Goal: Information Seeking & Learning: Compare options

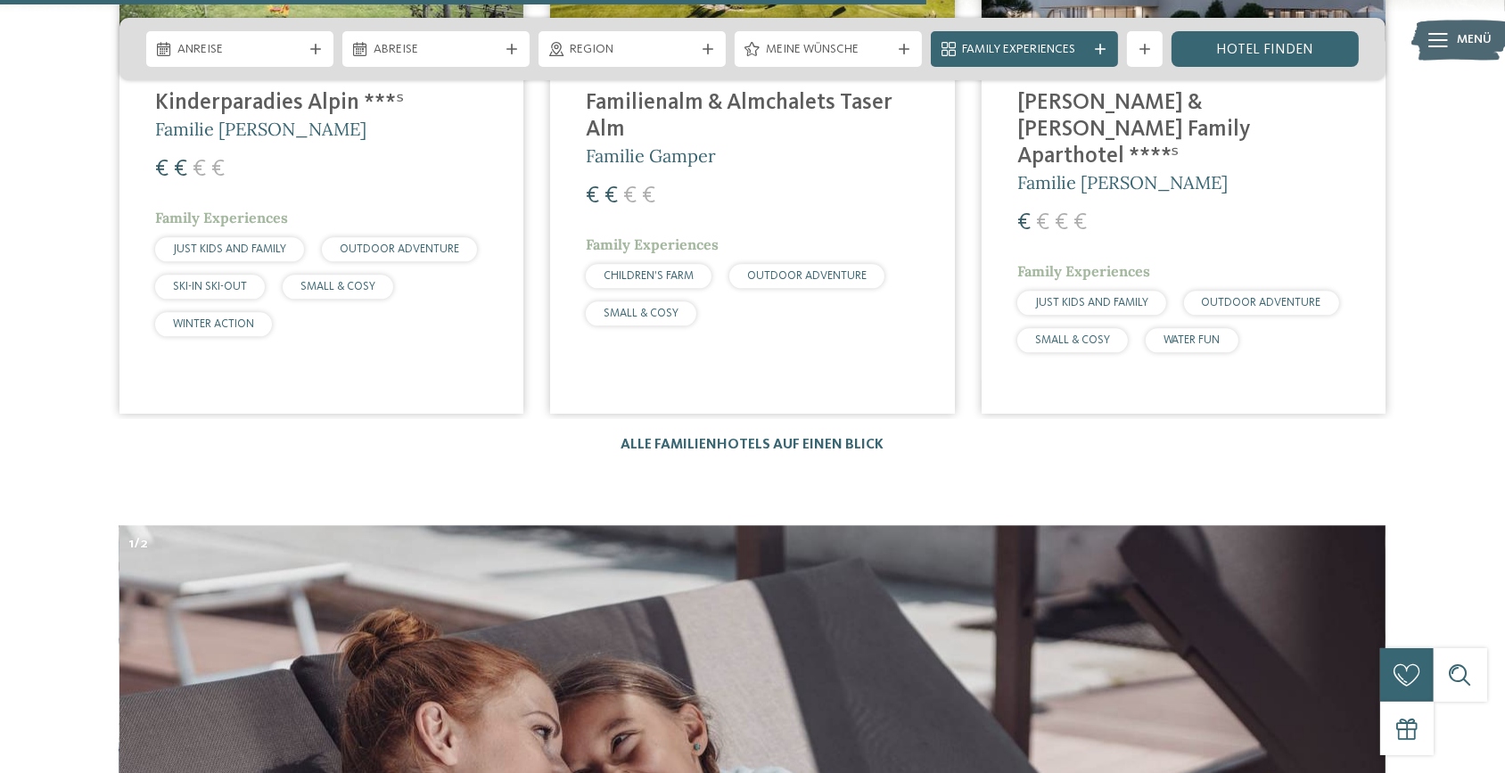
scroll to position [5024, 0]
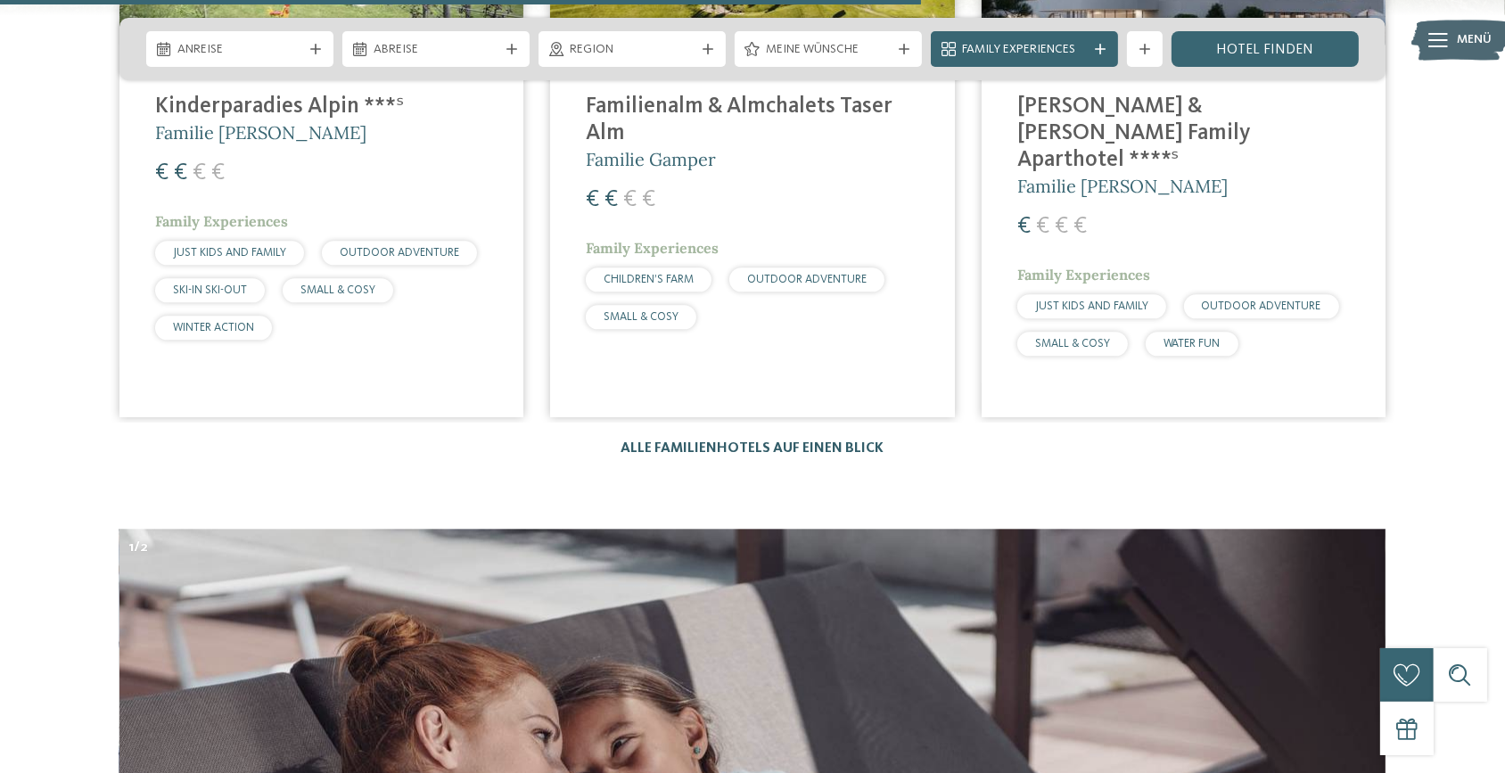
click at [738, 441] on link "Alle Familienhotels auf einen Blick" at bounding box center [752, 448] width 263 height 14
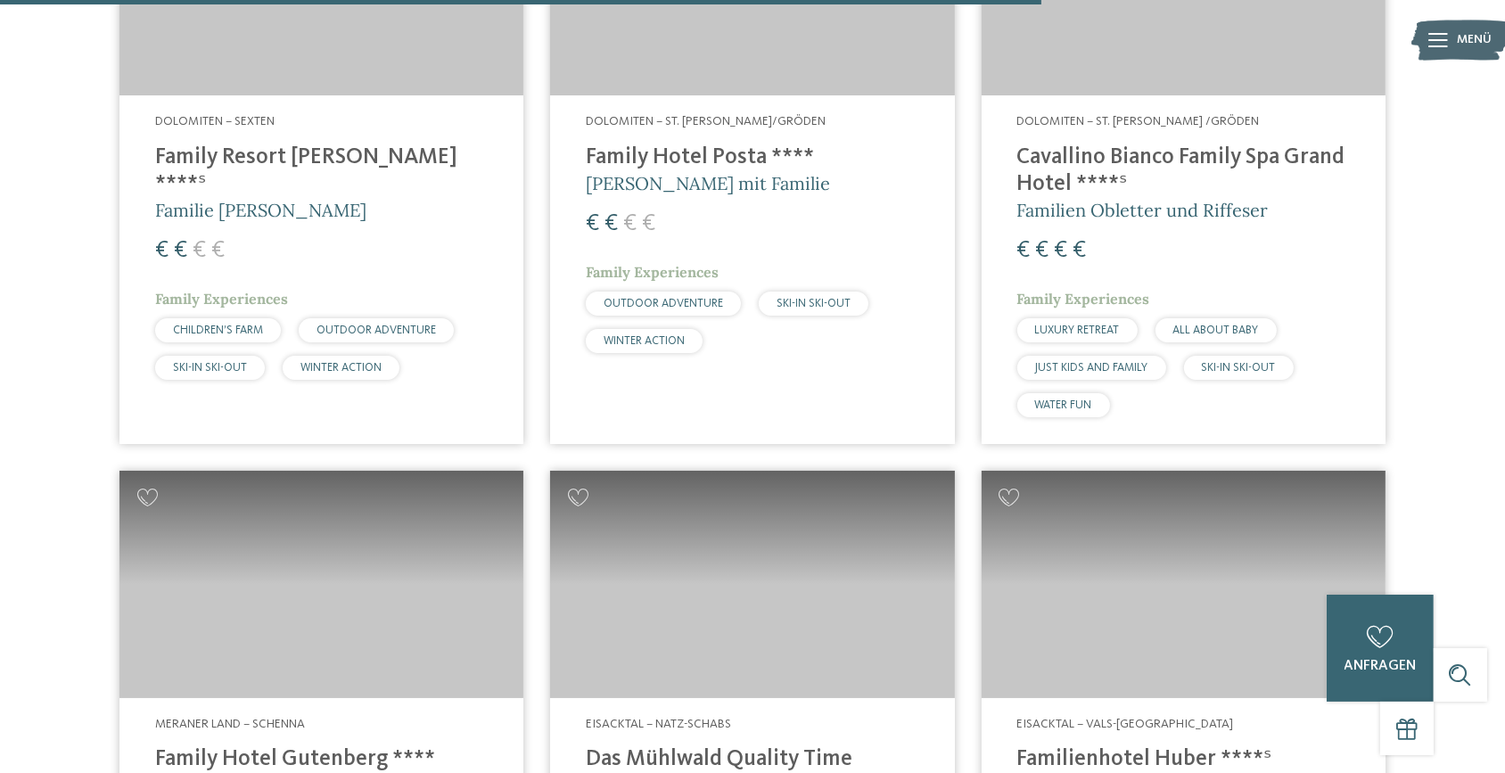
scroll to position [4294, 0]
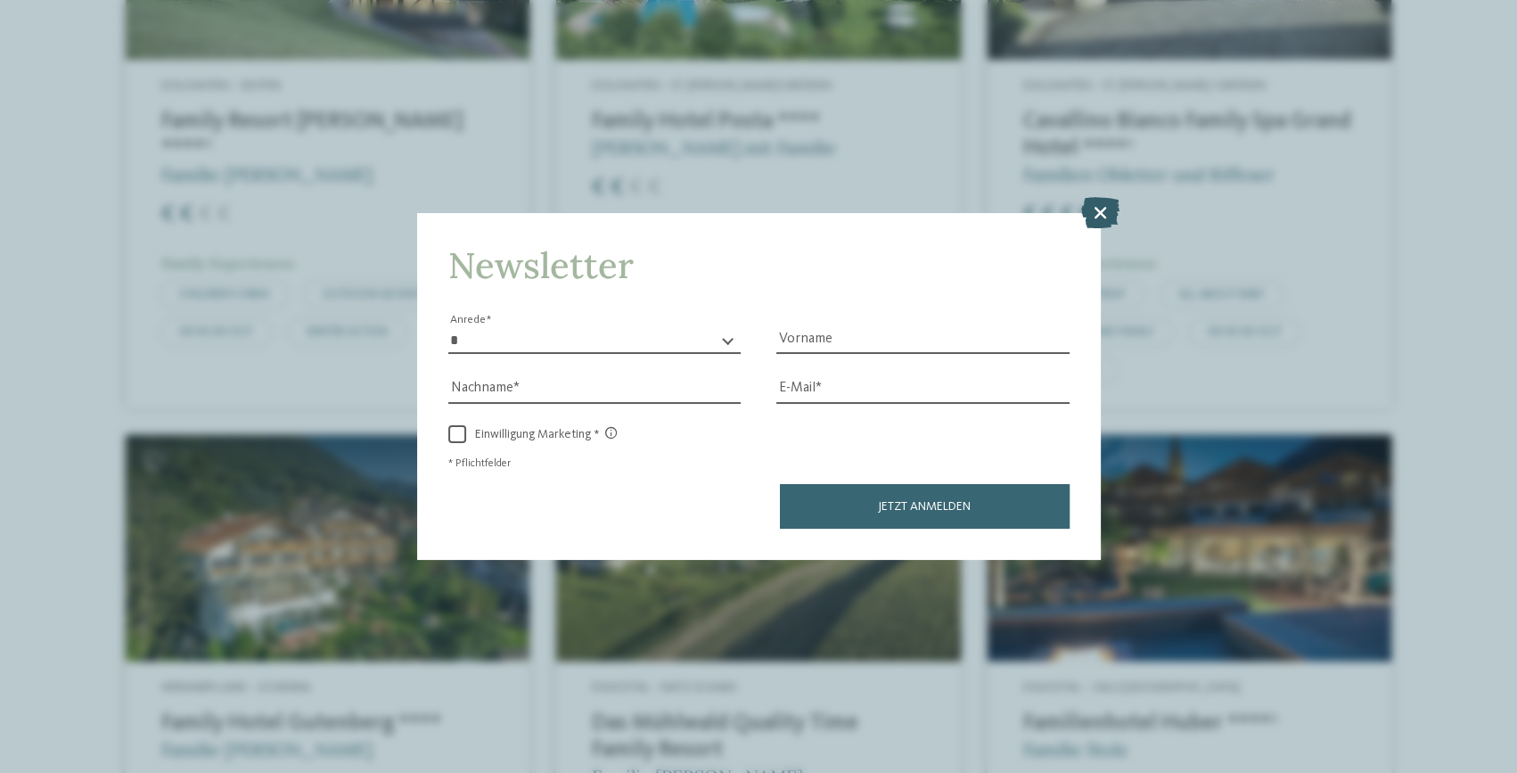
click at [1098, 209] on icon at bounding box center [1100, 212] width 38 height 31
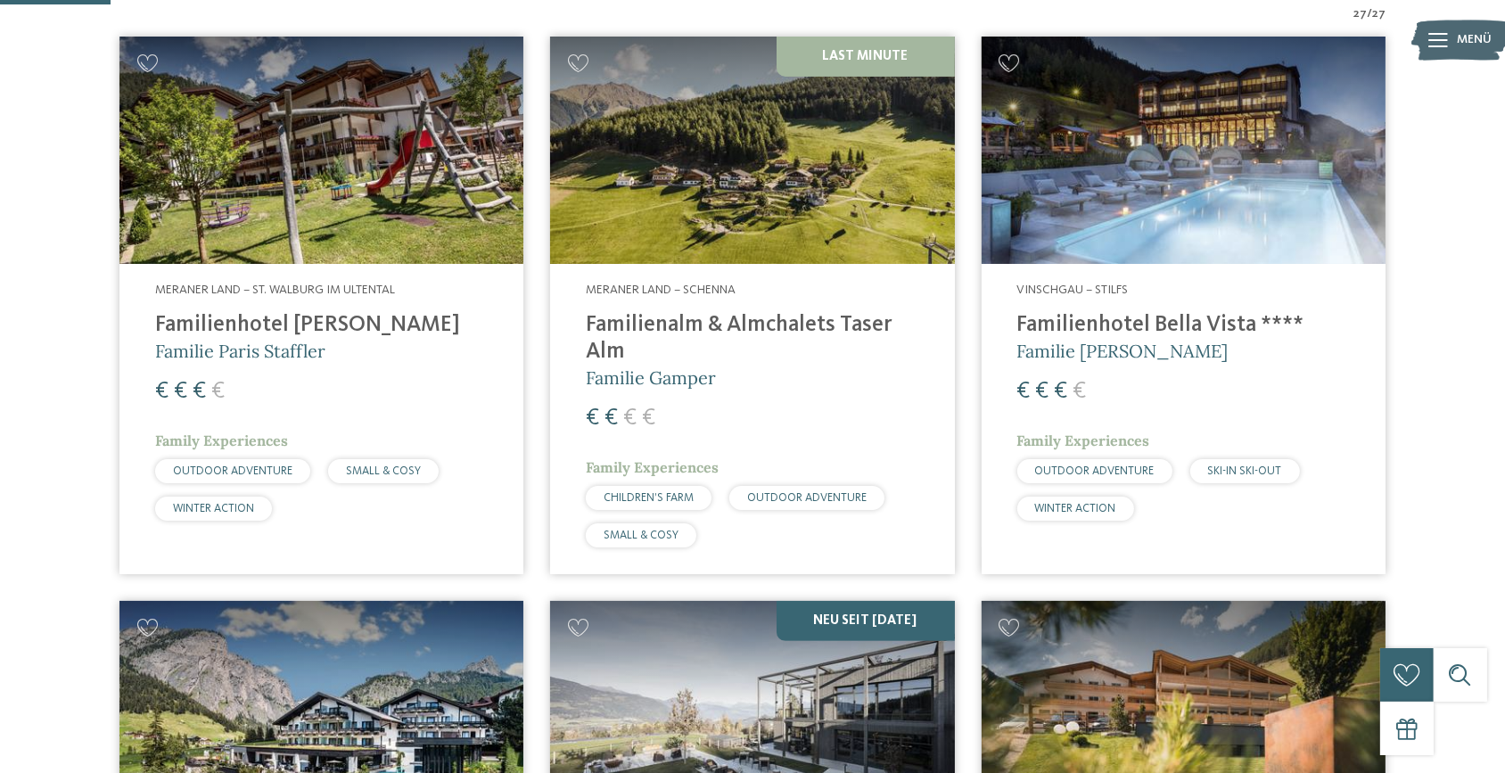
scroll to position [567, 0]
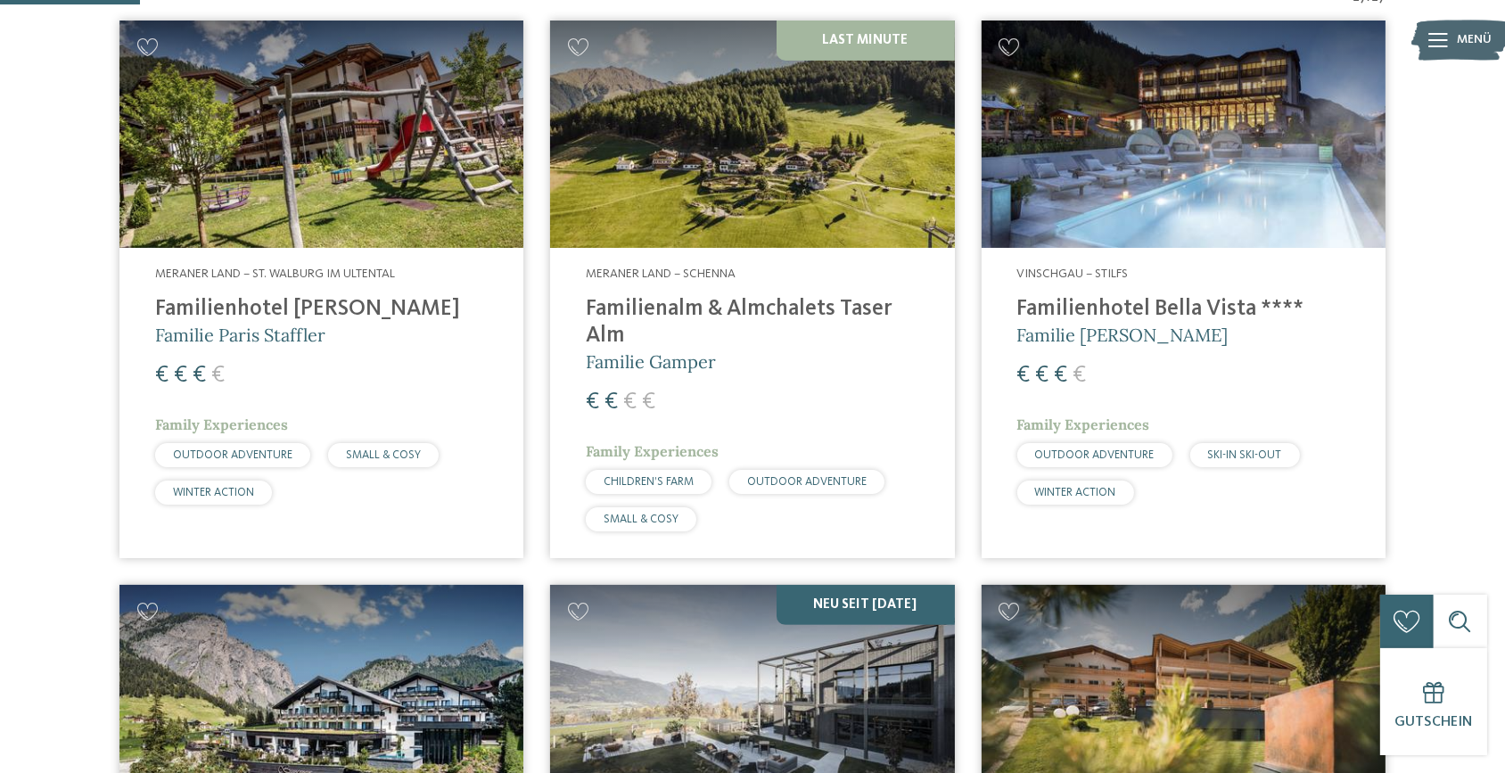
click at [659, 306] on h4 "Familienalm & Almchalets Taser Alm" at bounding box center [752, 322] width 332 height 53
click at [294, 307] on h4 "Familienhotel Viktoria" at bounding box center [321, 309] width 332 height 27
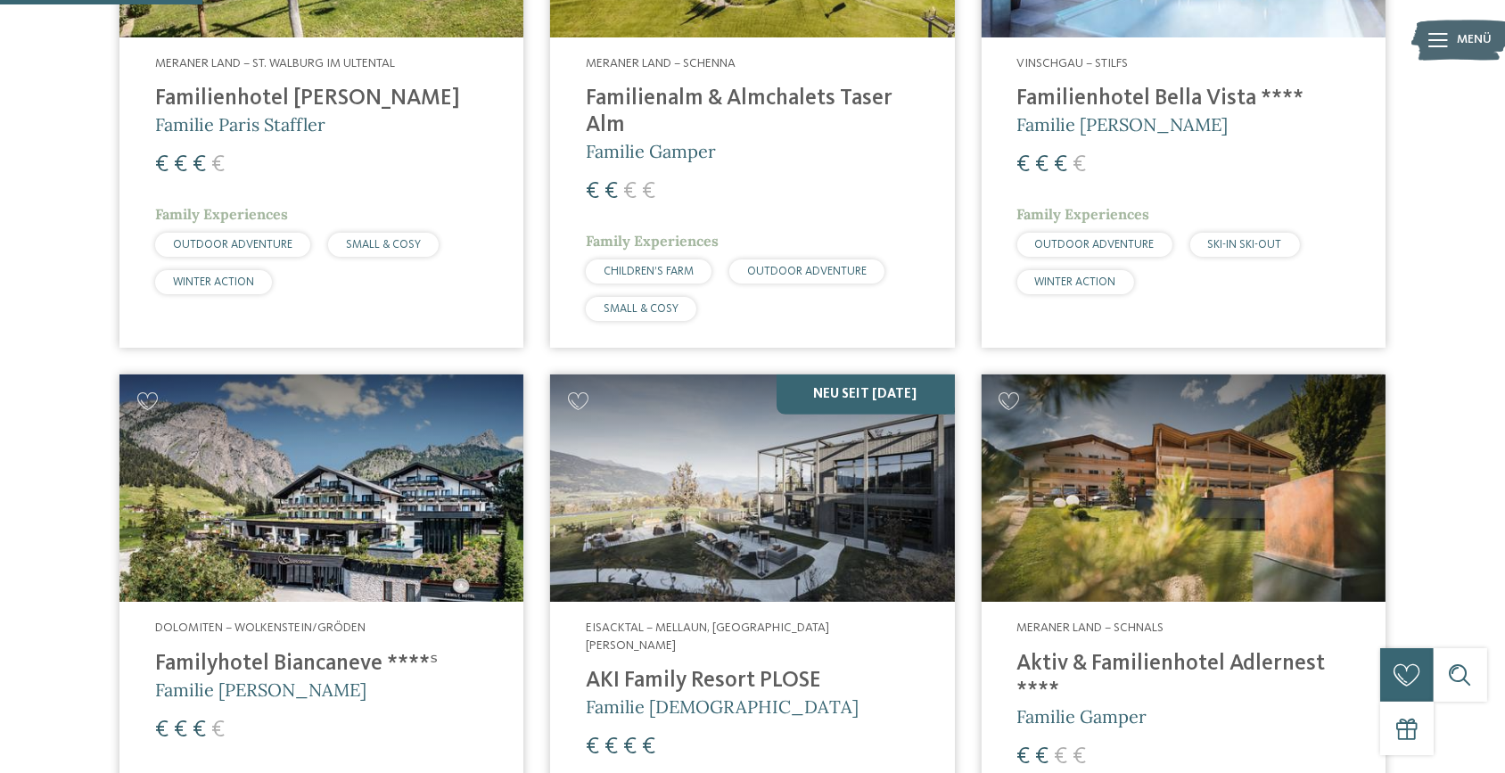
scroll to position [891, 0]
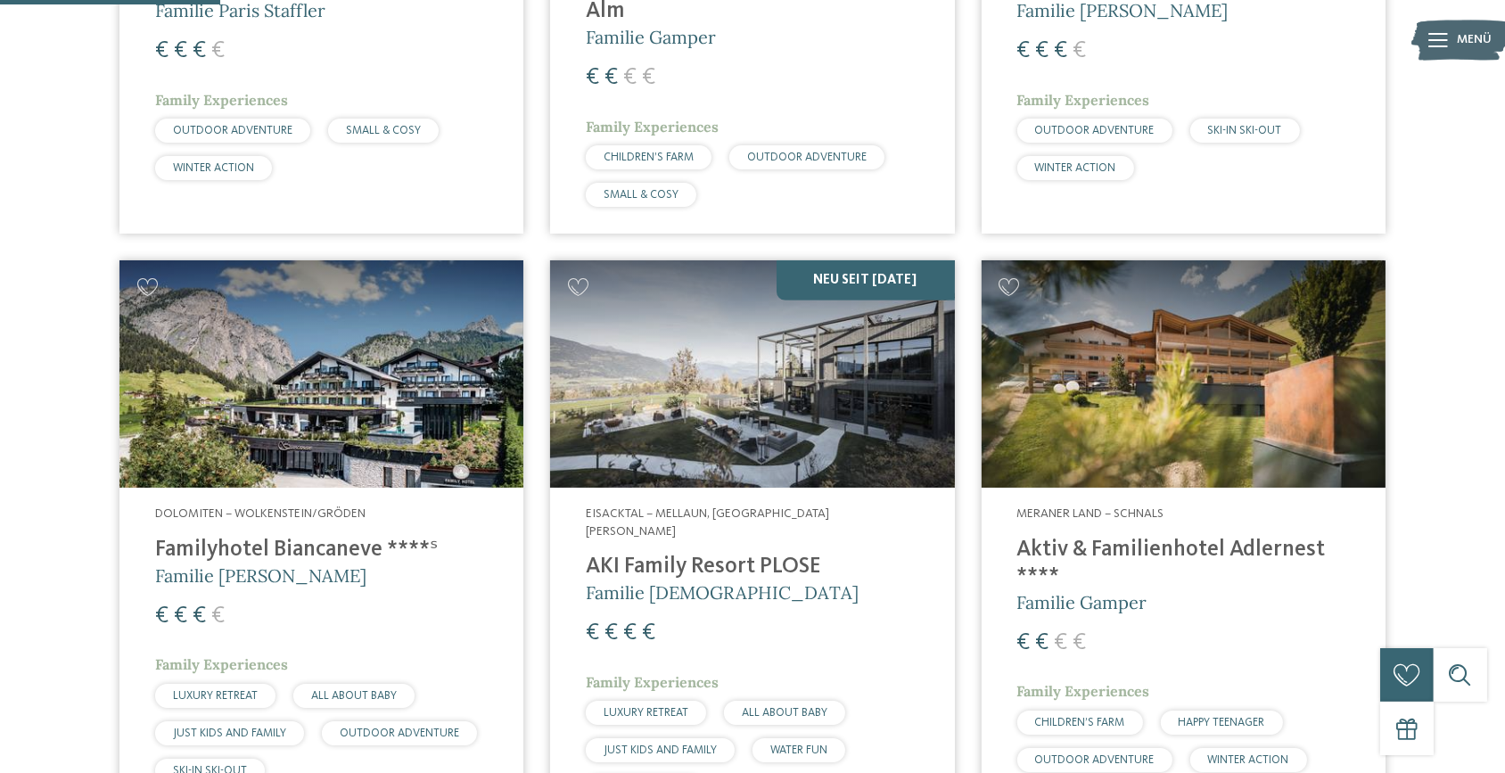
click at [1058, 556] on h4 "Aktiv & Familienhotel Adlernest ****" at bounding box center [1183, 563] width 332 height 53
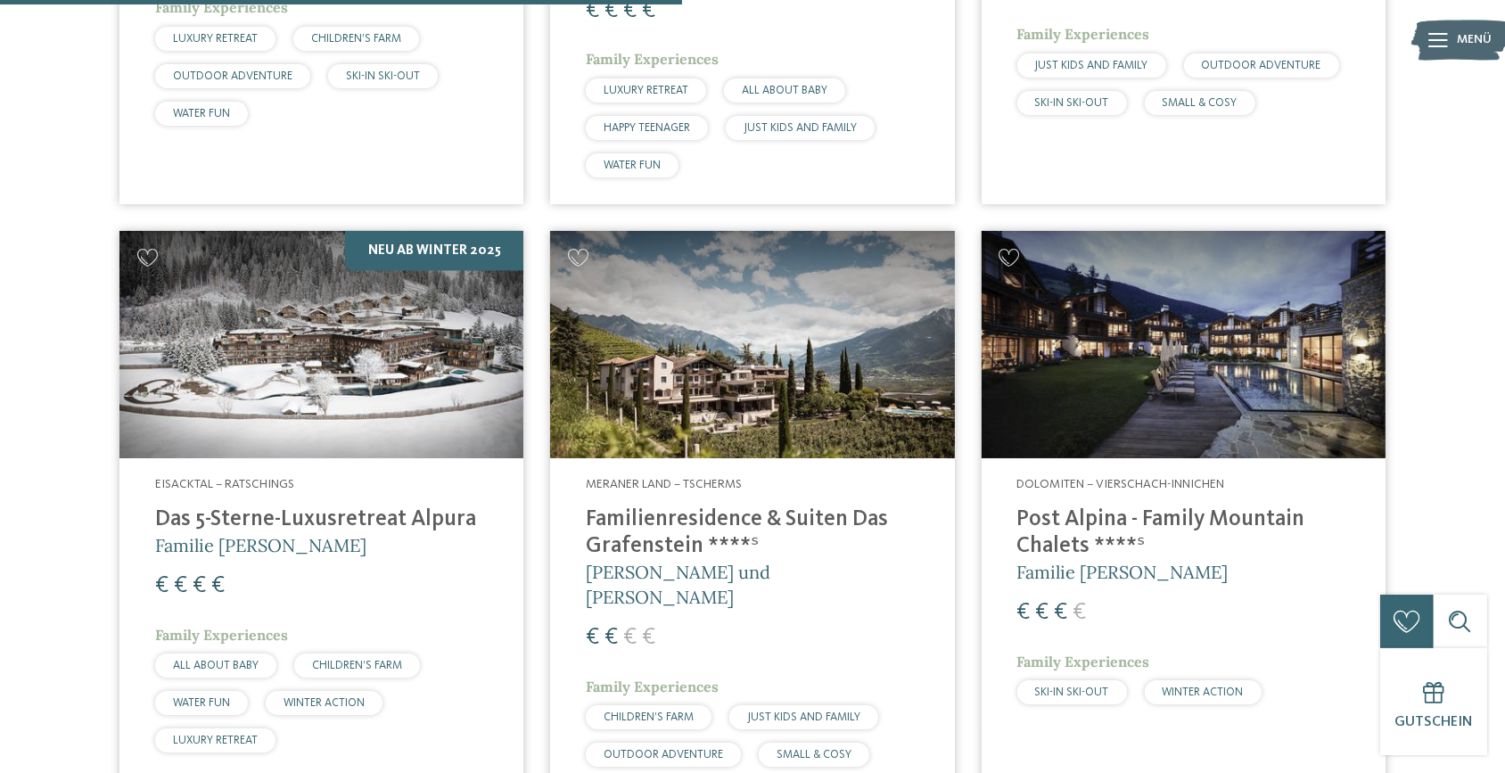
scroll to position [2835, 0]
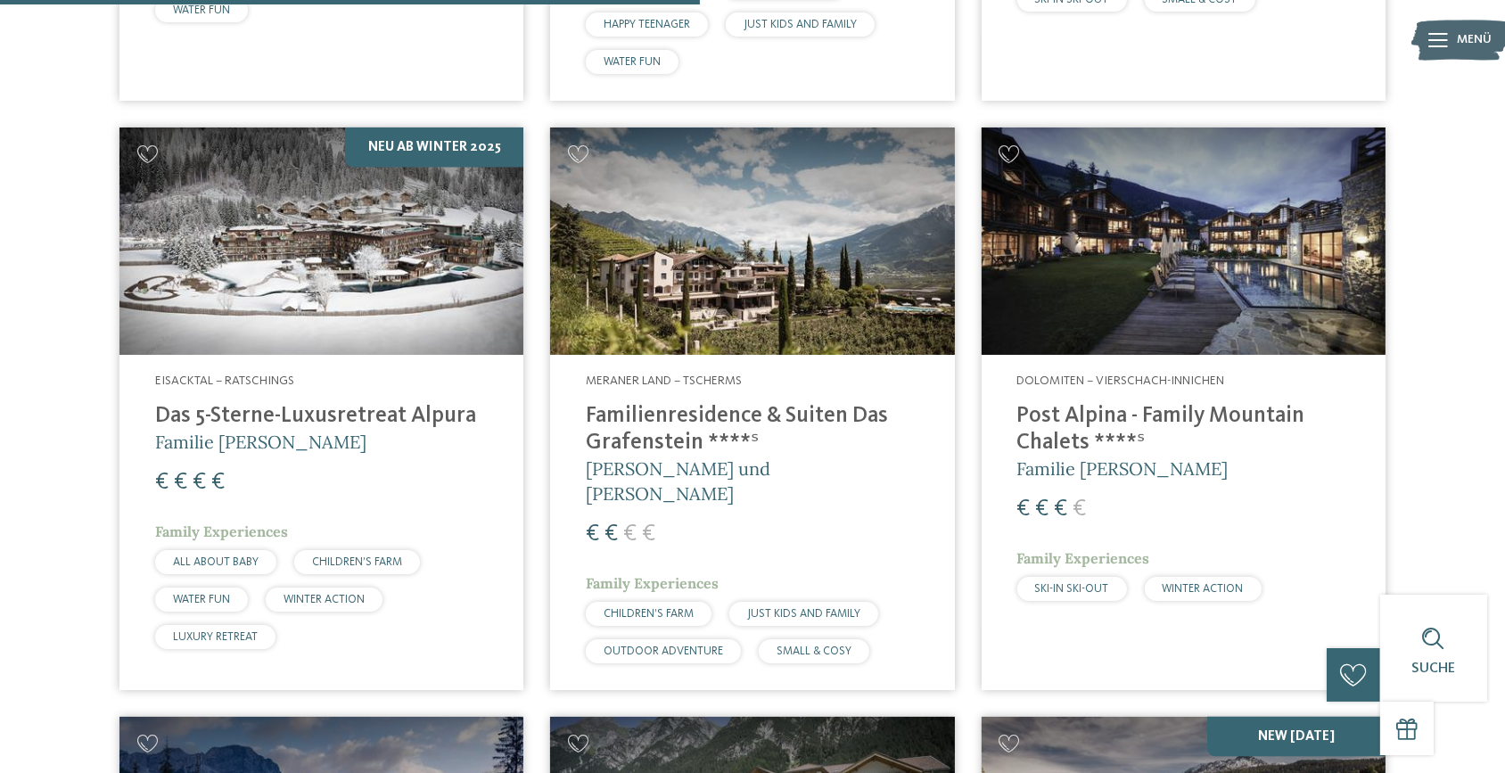
click at [686, 403] on h4 "Familienresidence & Suiten Das Grafenstein ****ˢ" at bounding box center [752, 429] width 332 height 53
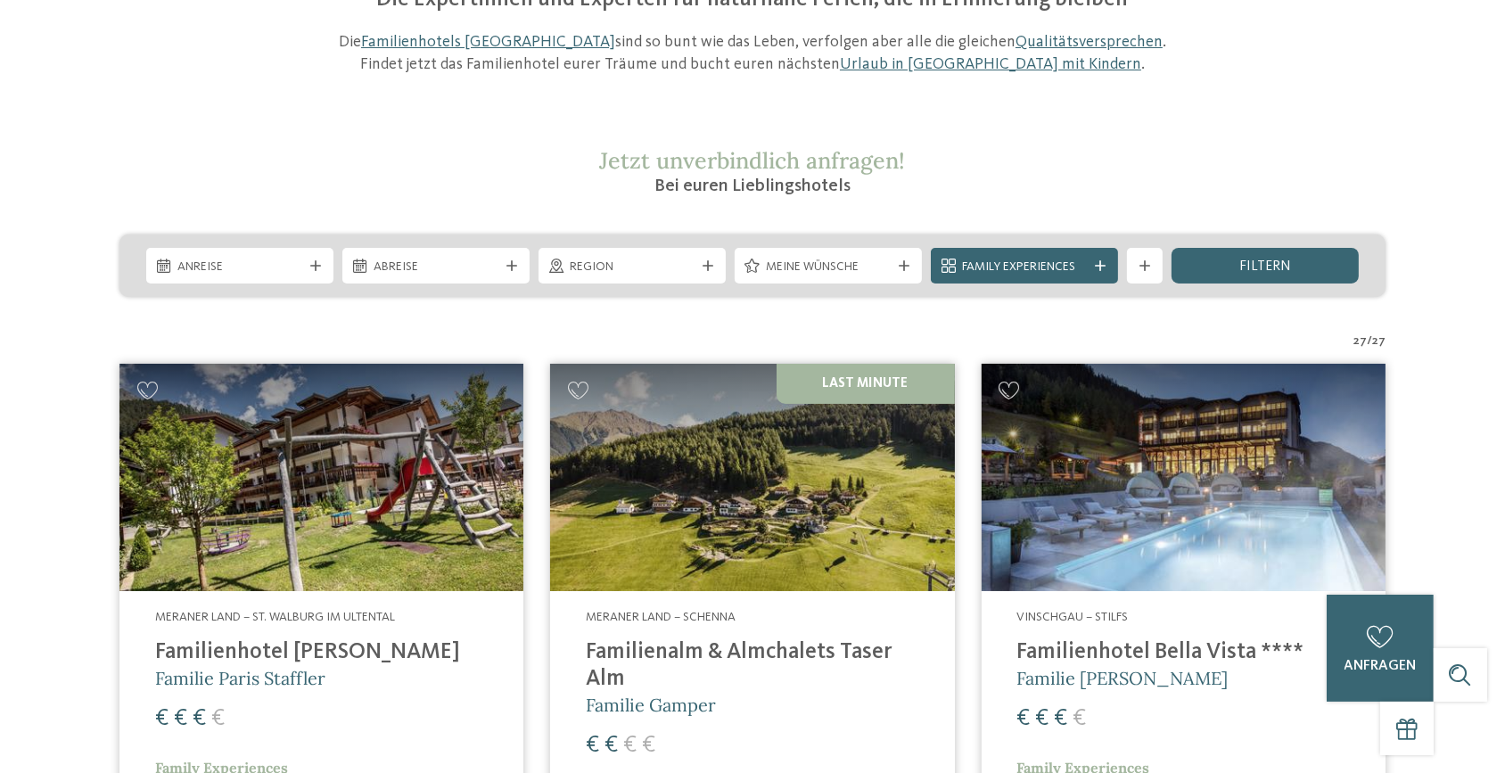
scroll to position [0, 0]
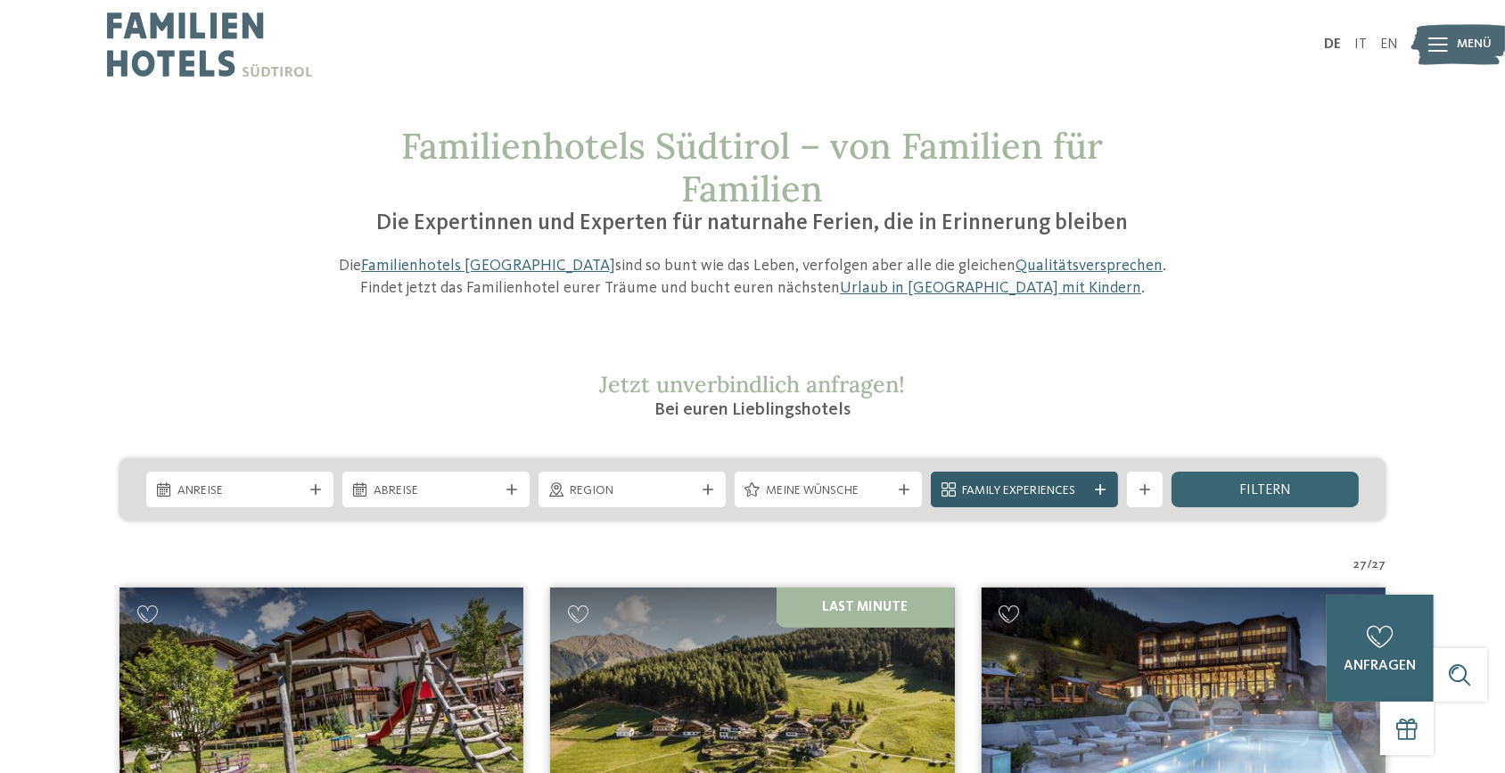
click at [1033, 493] on span "Family Experiences" at bounding box center [1024, 491] width 125 height 18
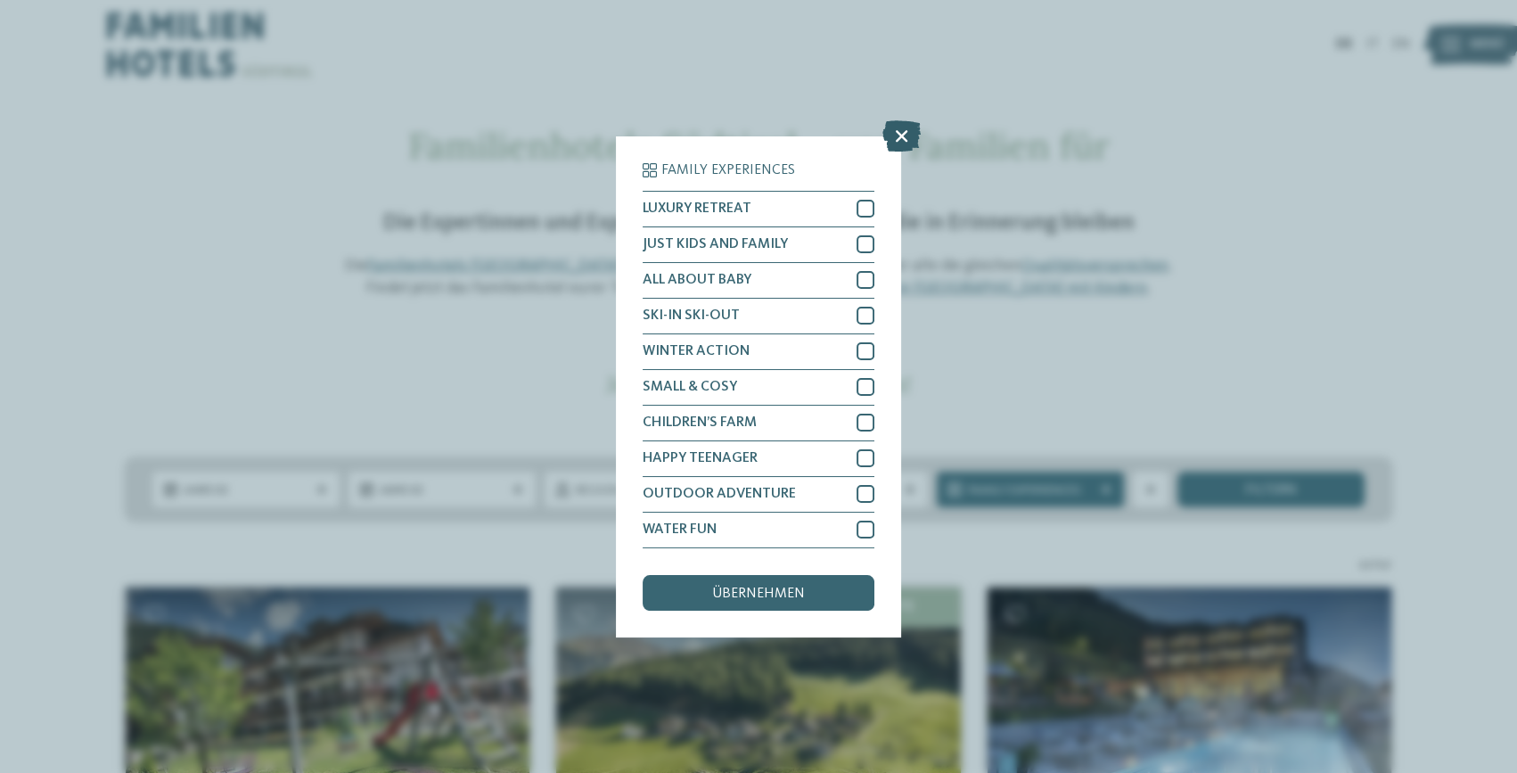
click at [908, 127] on icon at bounding box center [901, 134] width 38 height 31
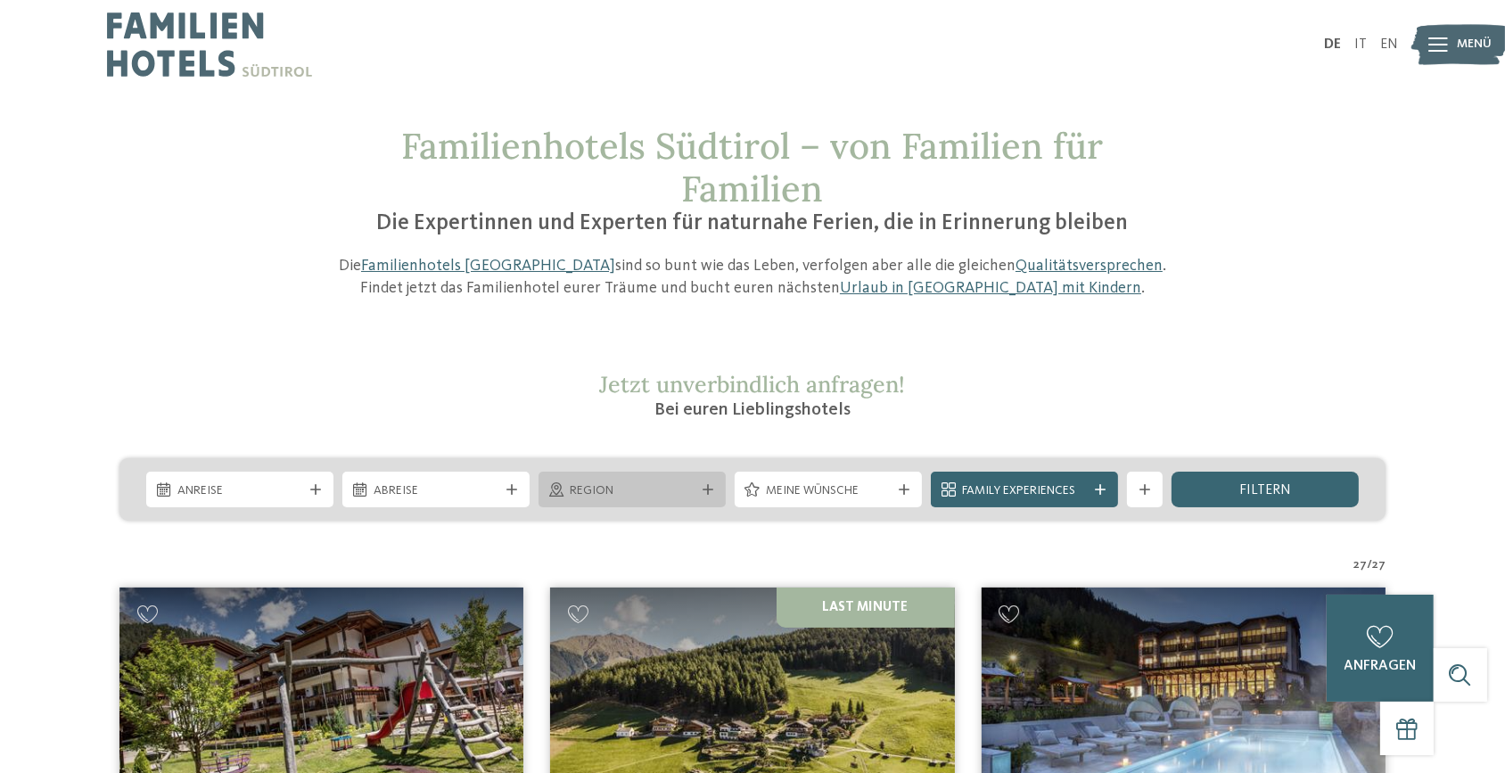
click at [718, 493] on div "Region" at bounding box center [631, 490] width 187 height 36
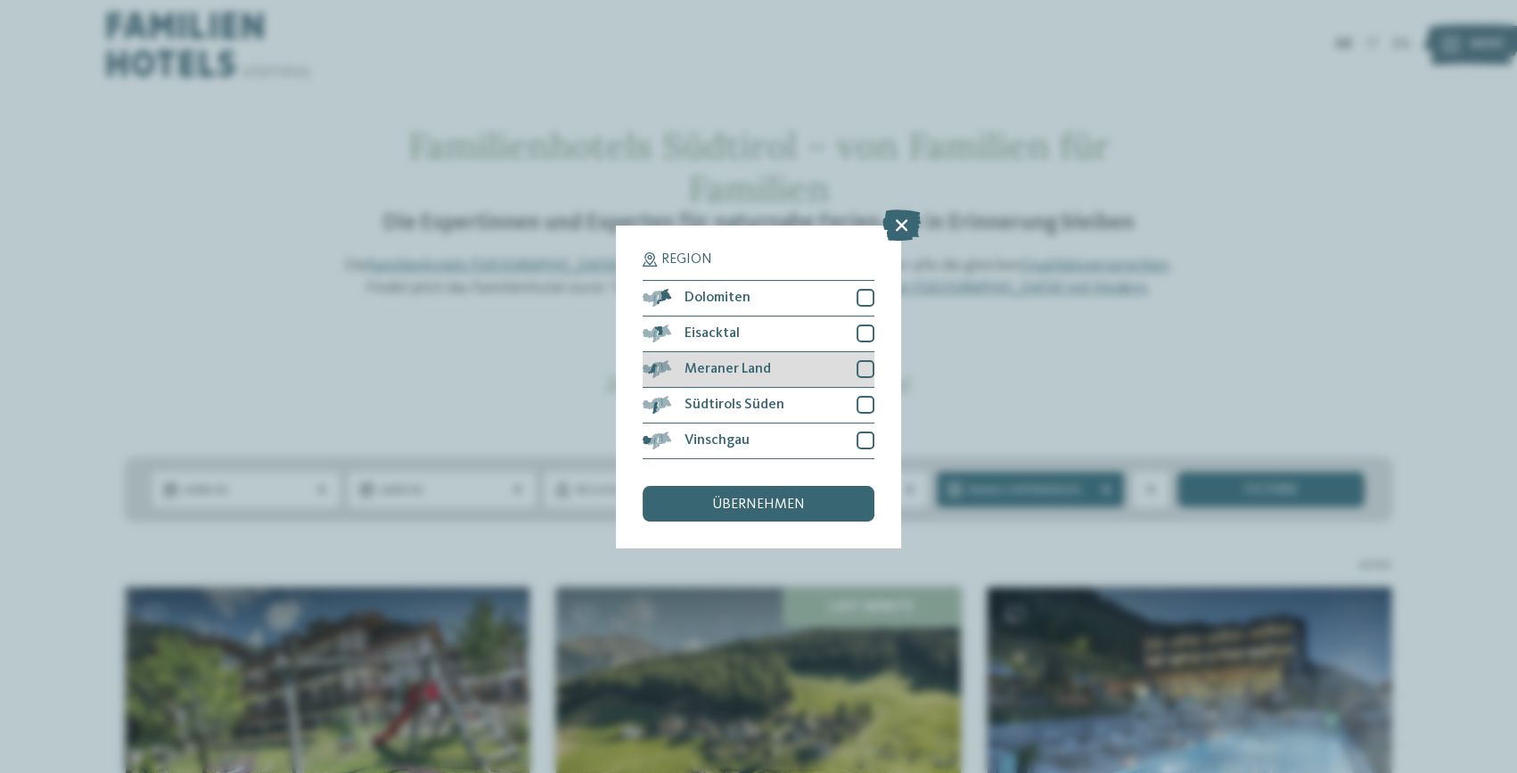
click at [865, 364] on div at bounding box center [866, 369] width 18 height 18
click at [829, 510] on div "übernehmen" at bounding box center [759, 504] width 232 height 36
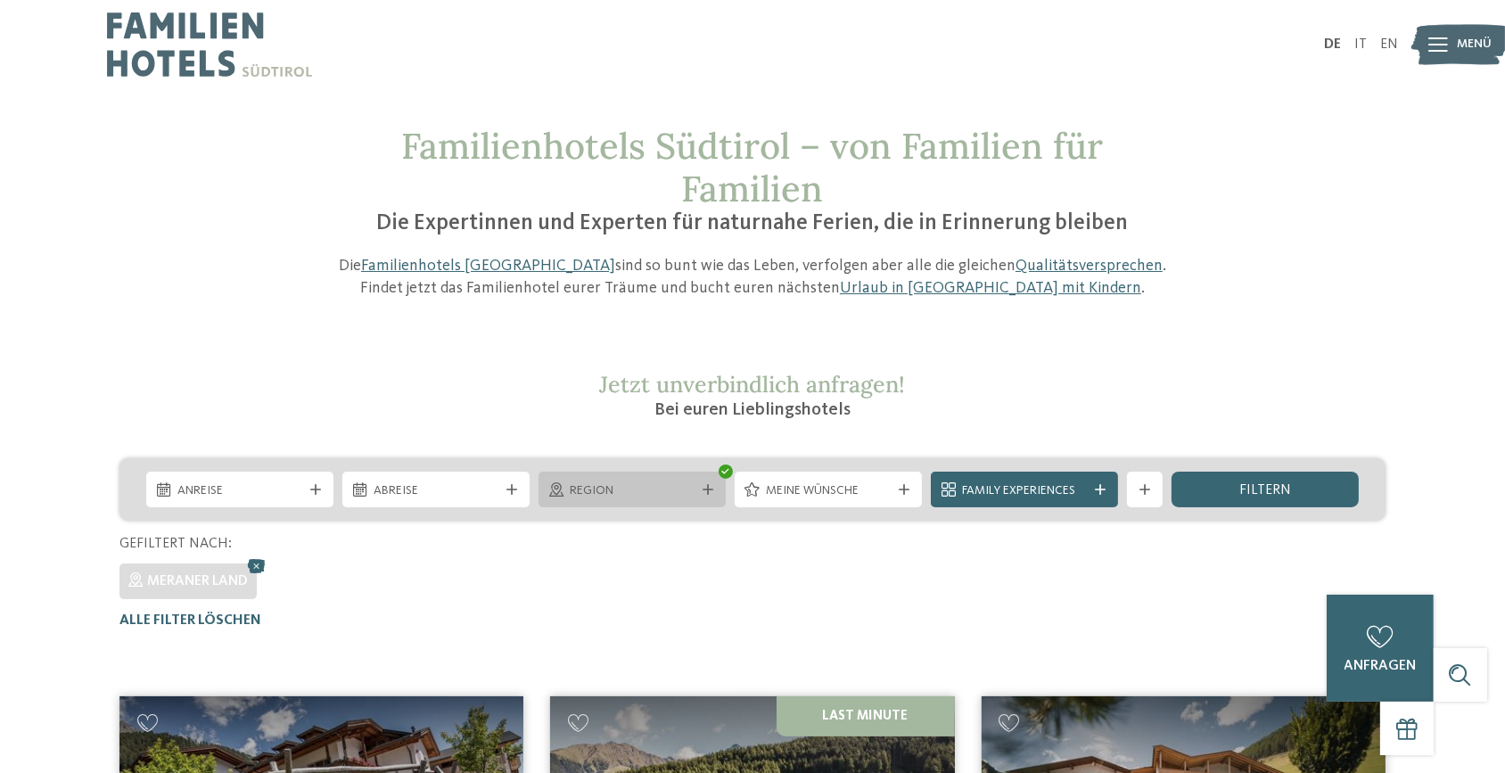
click at [714, 484] on div at bounding box center [708, 489] width 18 height 11
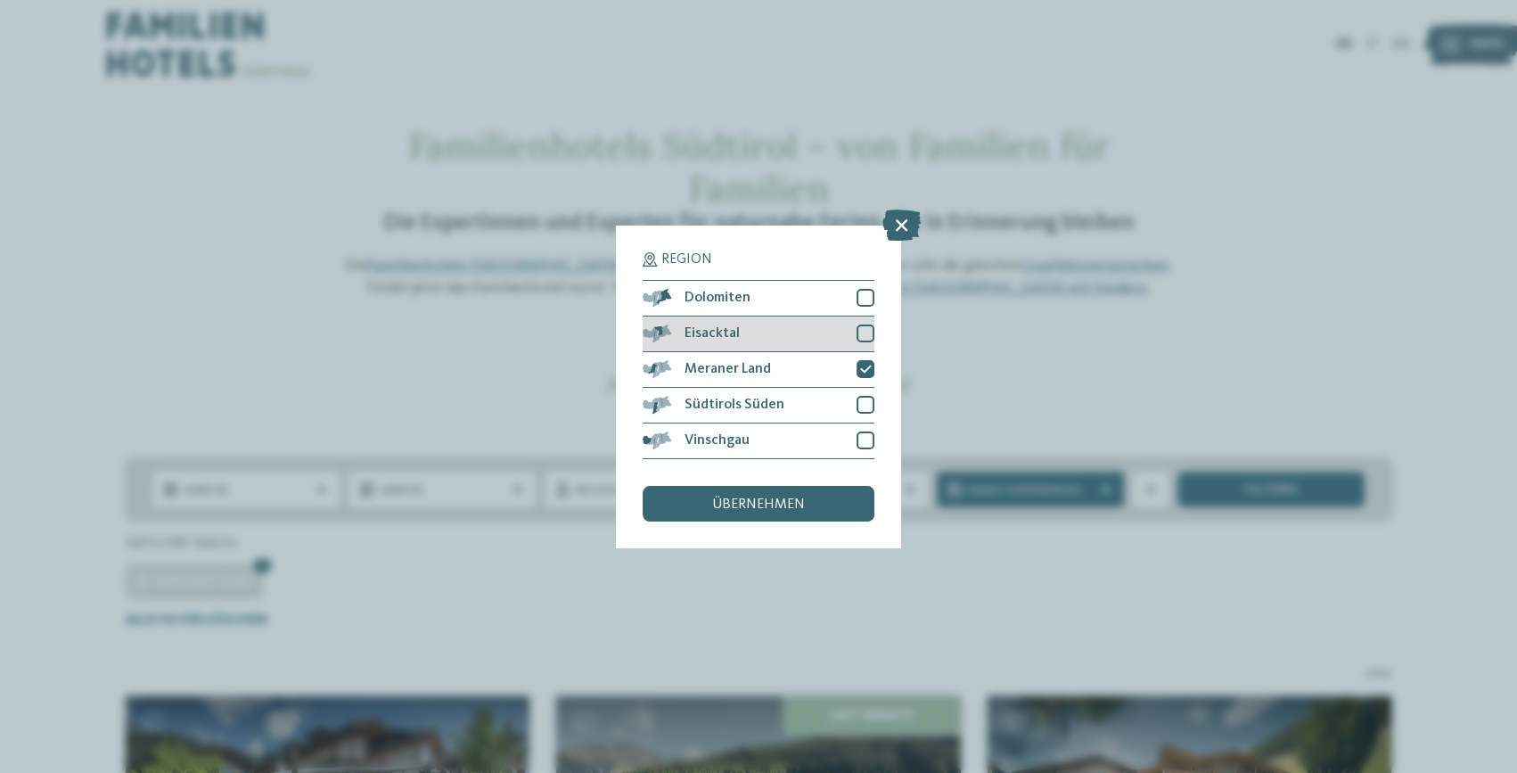
click at [862, 335] on div at bounding box center [866, 333] width 18 height 18
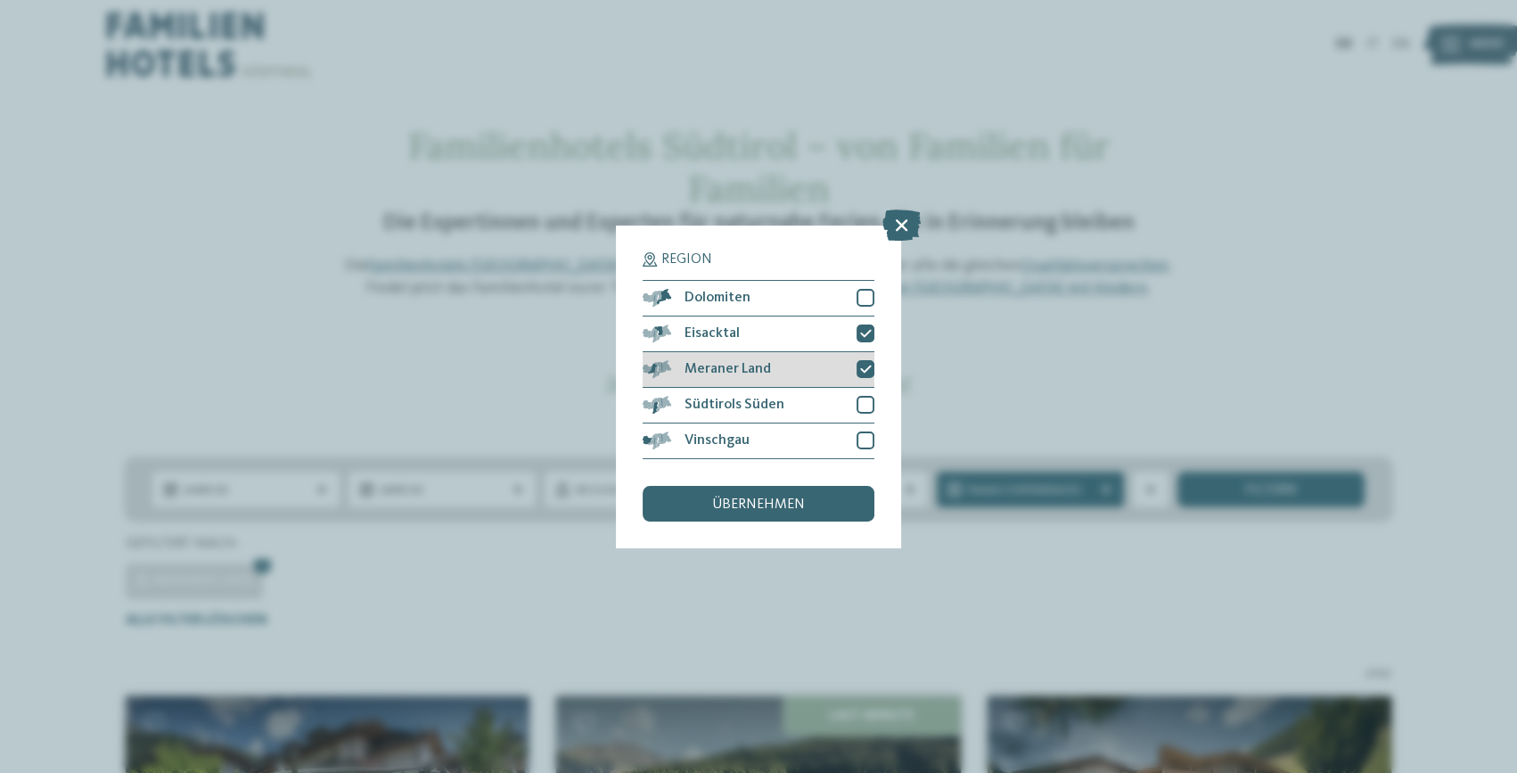
click at [862, 365] on div at bounding box center [866, 369] width 18 height 18
click at [792, 490] on div "übernehmen" at bounding box center [759, 504] width 232 height 36
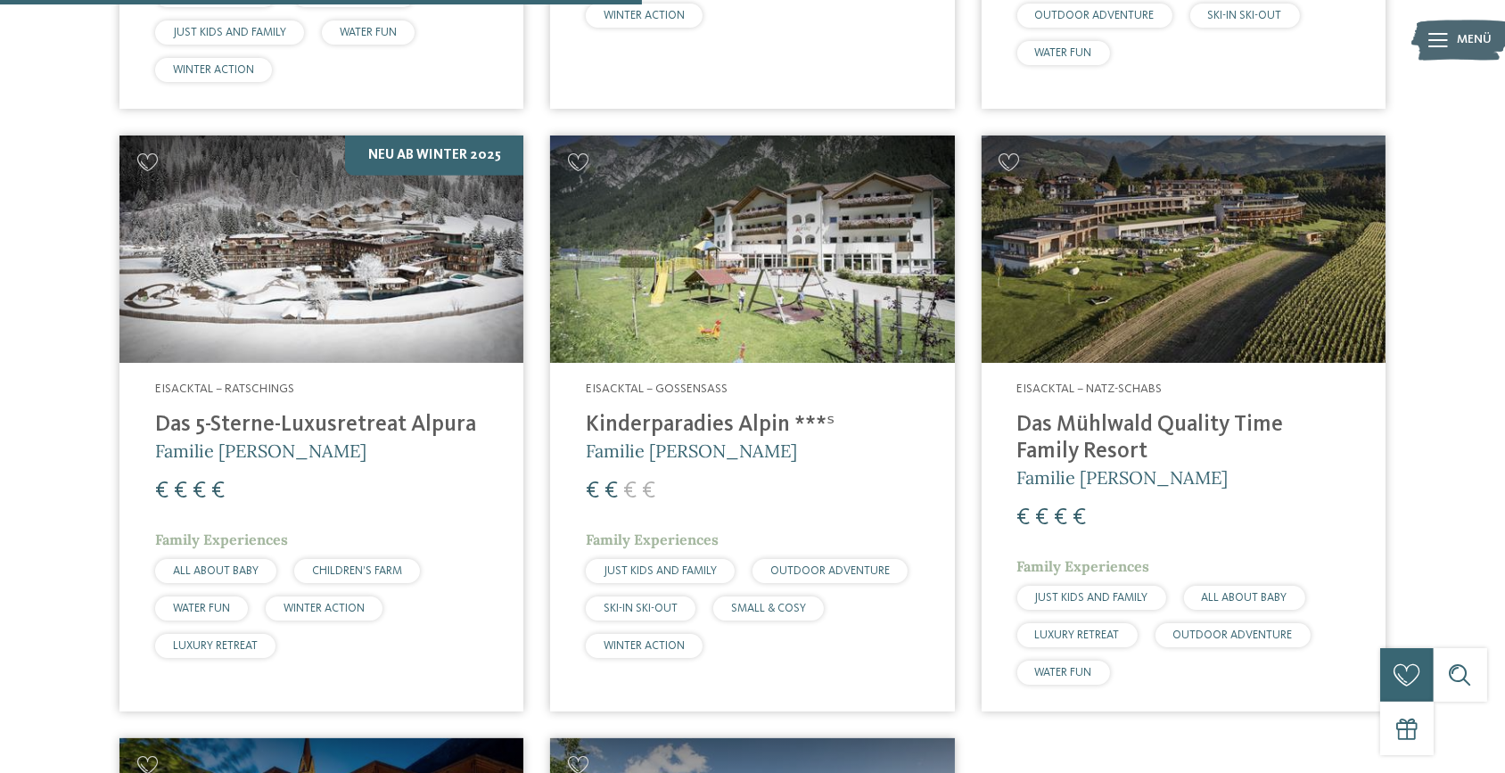
scroll to position [1151, 0]
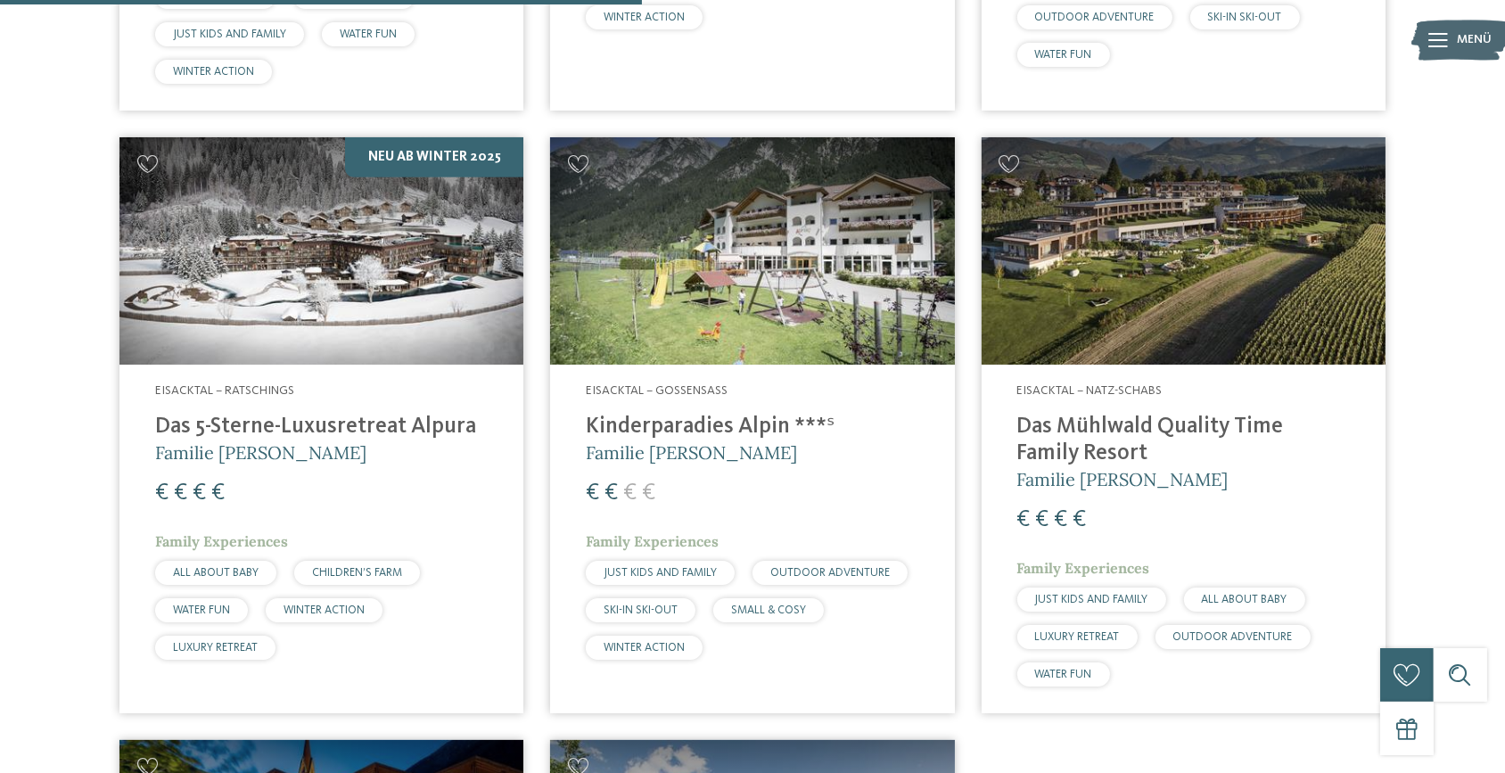
click at [338, 415] on h4 "Das 5-Sterne-Luxusretreat Alpura" at bounding box center [321, 427] width 332 height 27
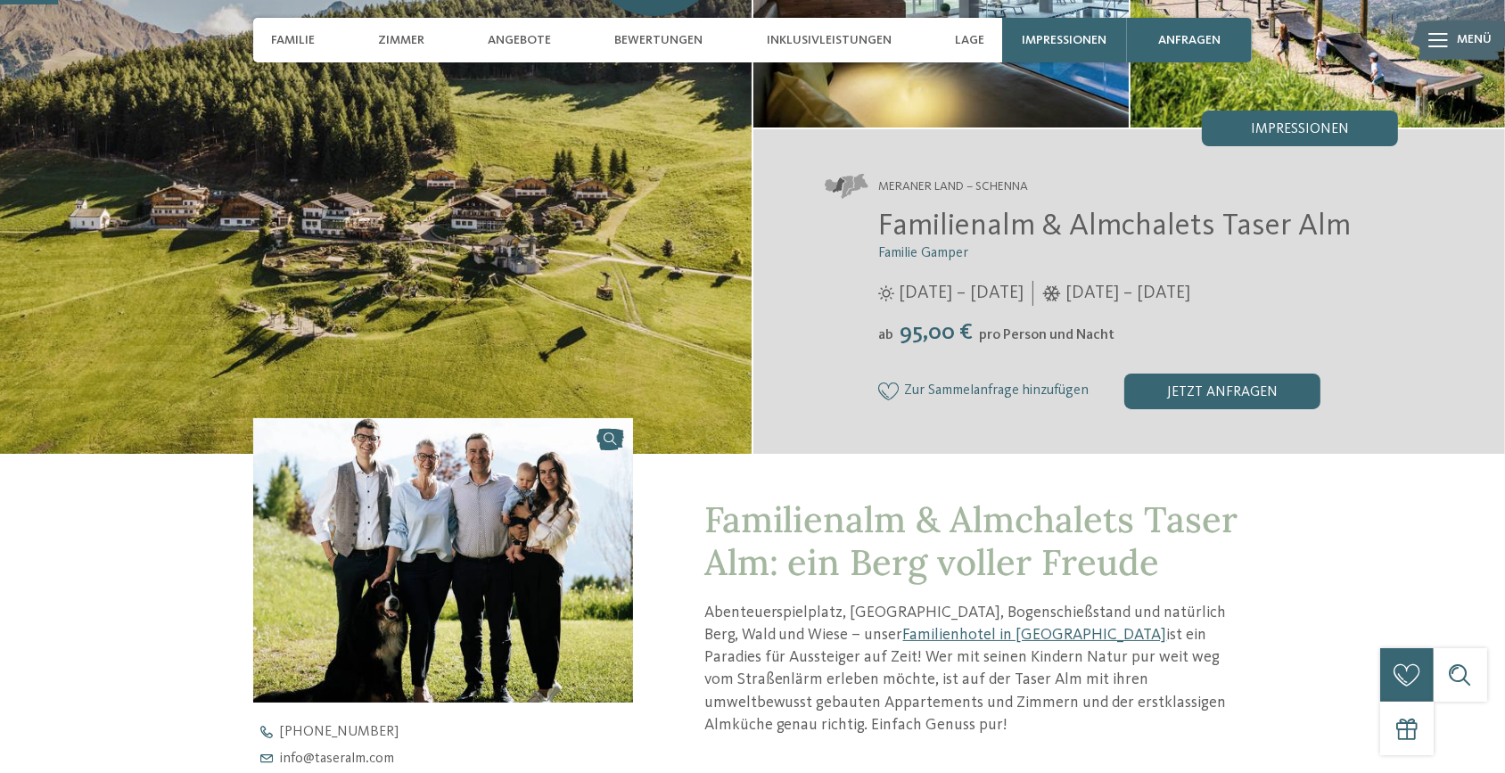
scroll to position [729, 0]
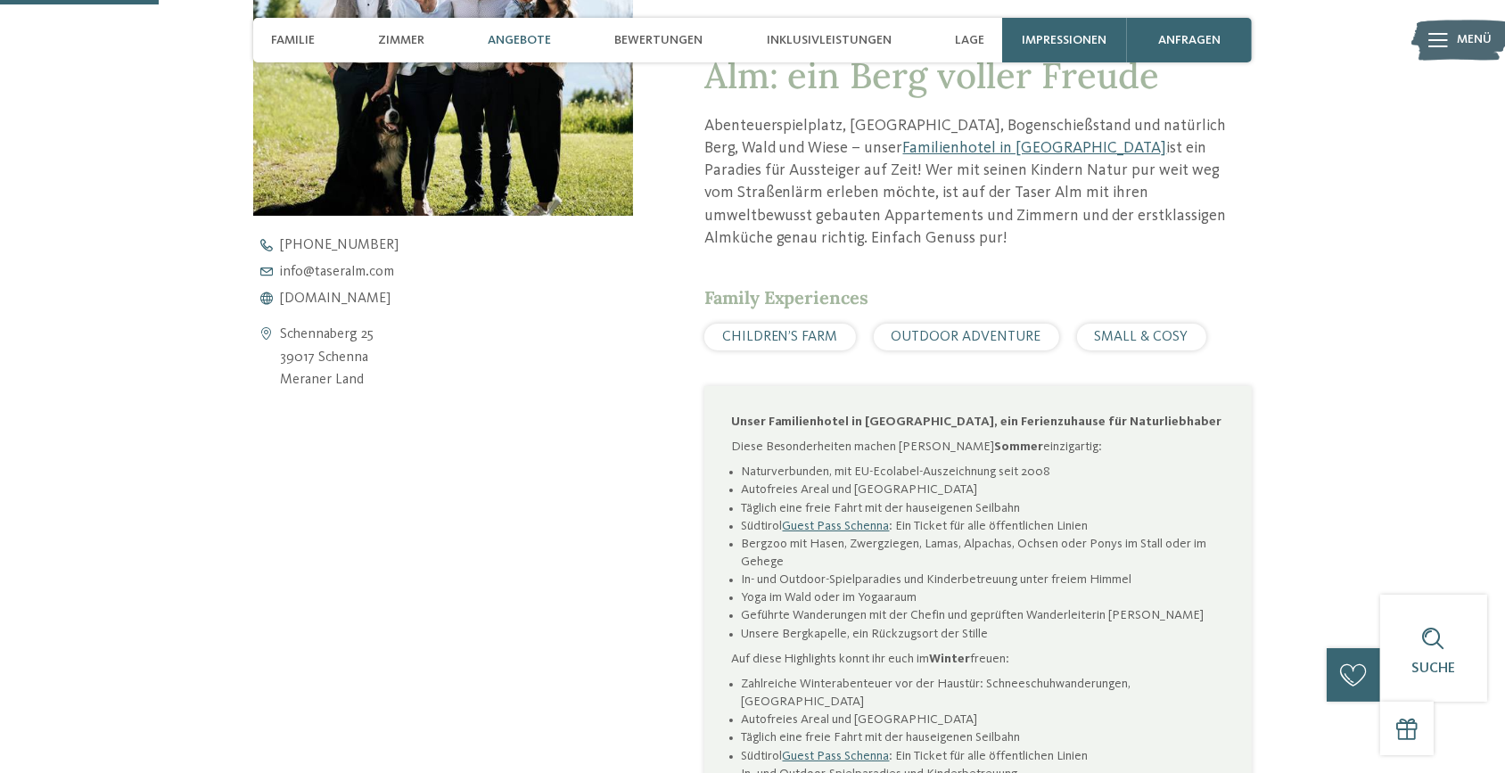
click at [533, 33] on span "Angebote" at bounding box center [519, 40] width 63 height 15
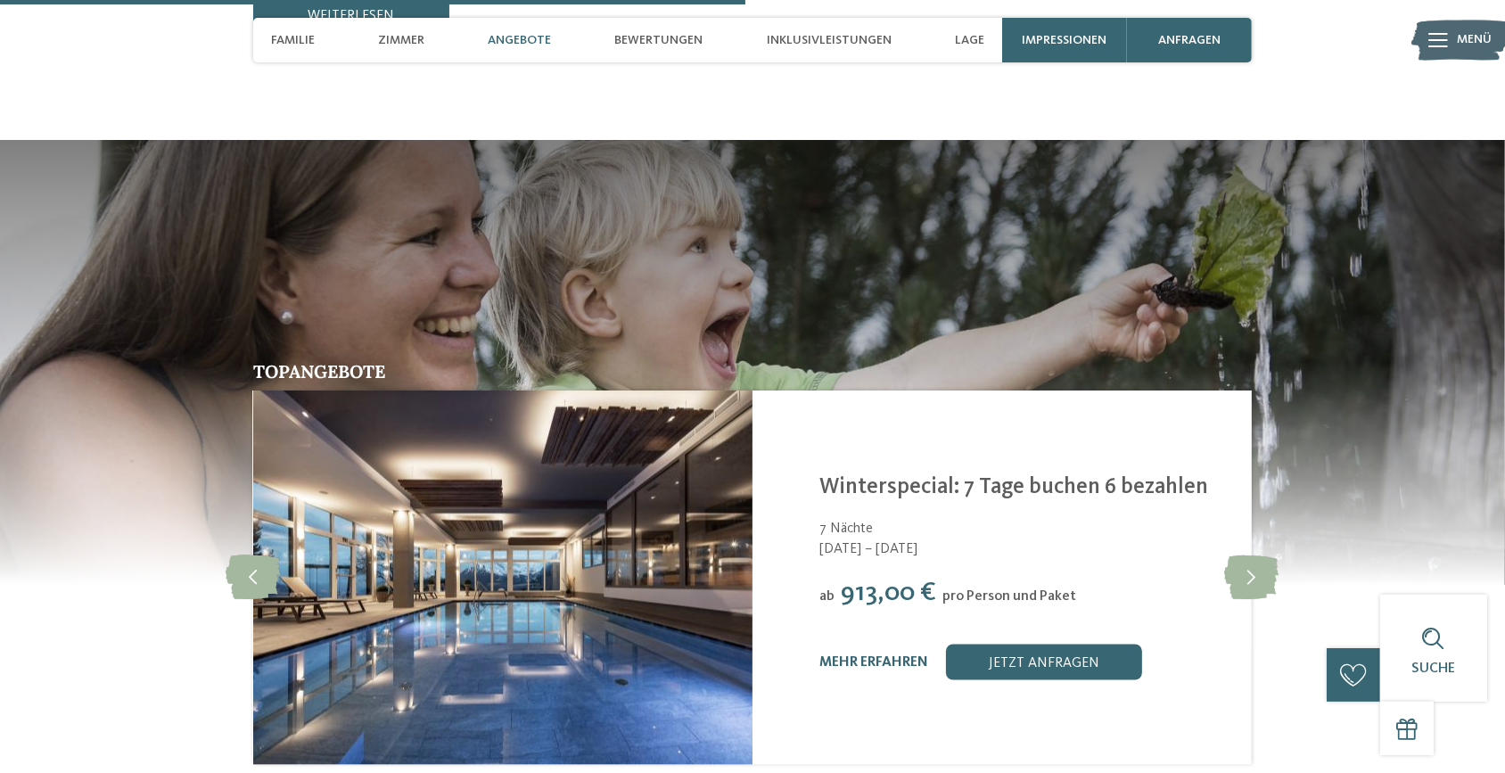
scroll to position [3435, 0]
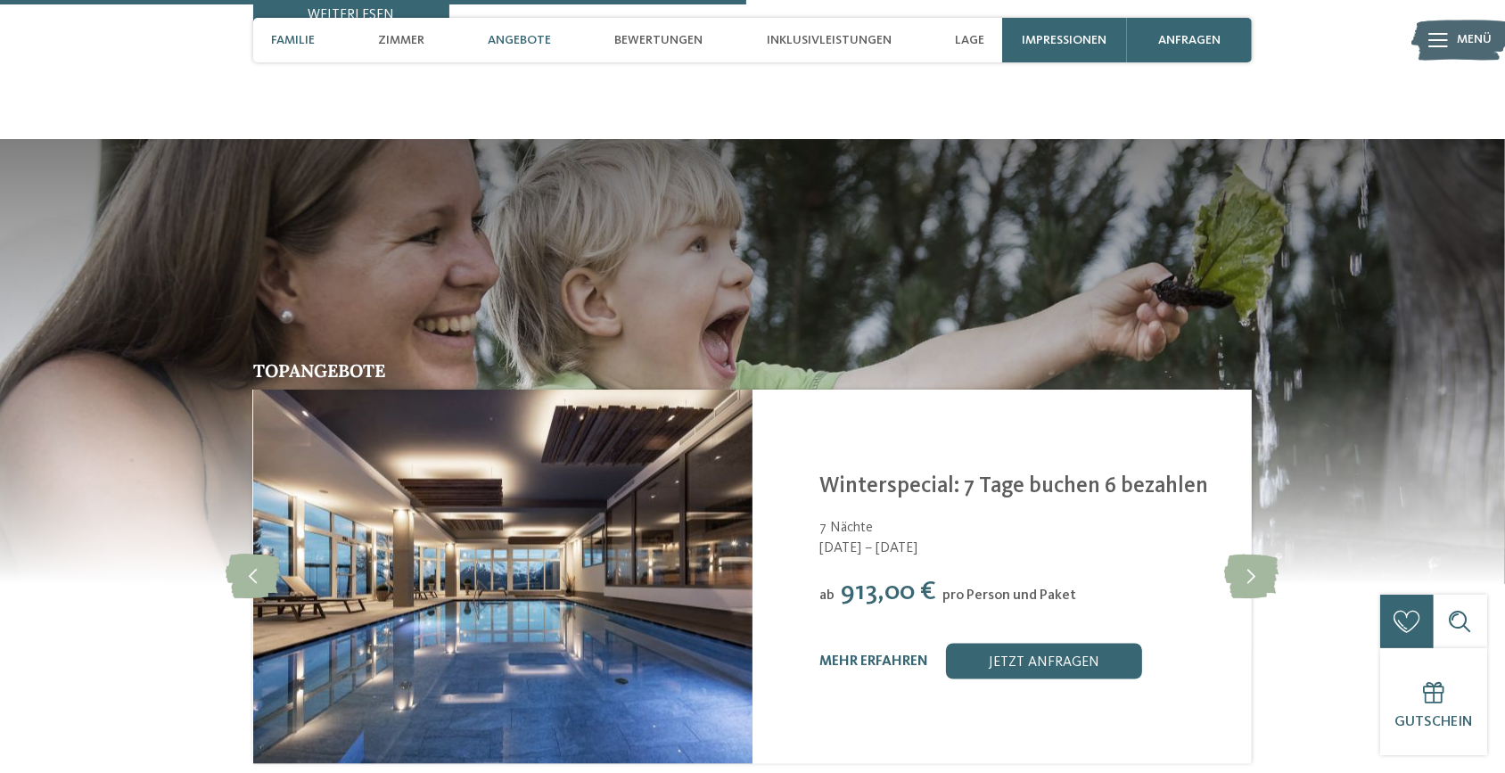
click at [299, 38] on span "Familie" at bounding box center [293, 40] width 44 height 15
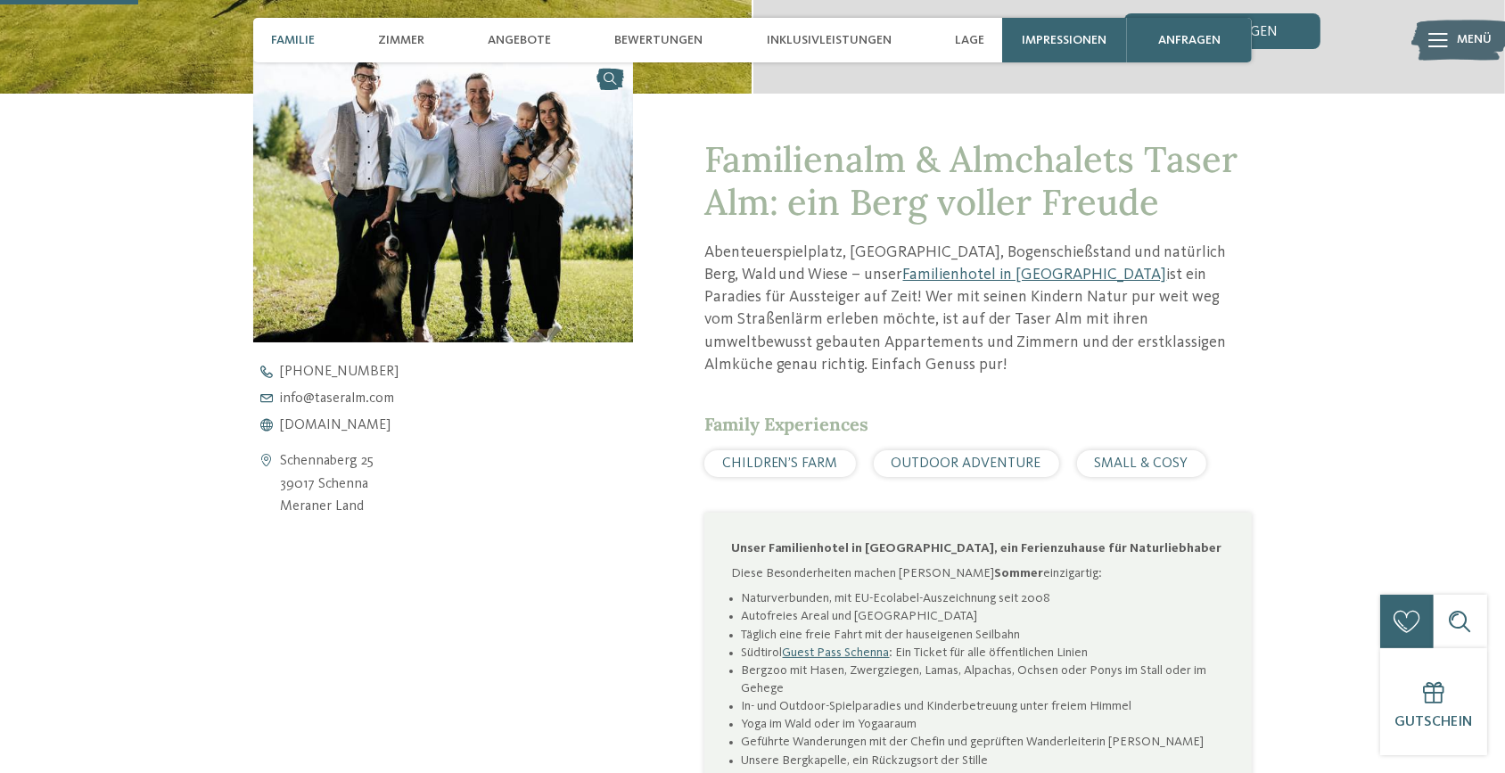
scroll to position [597, 0]
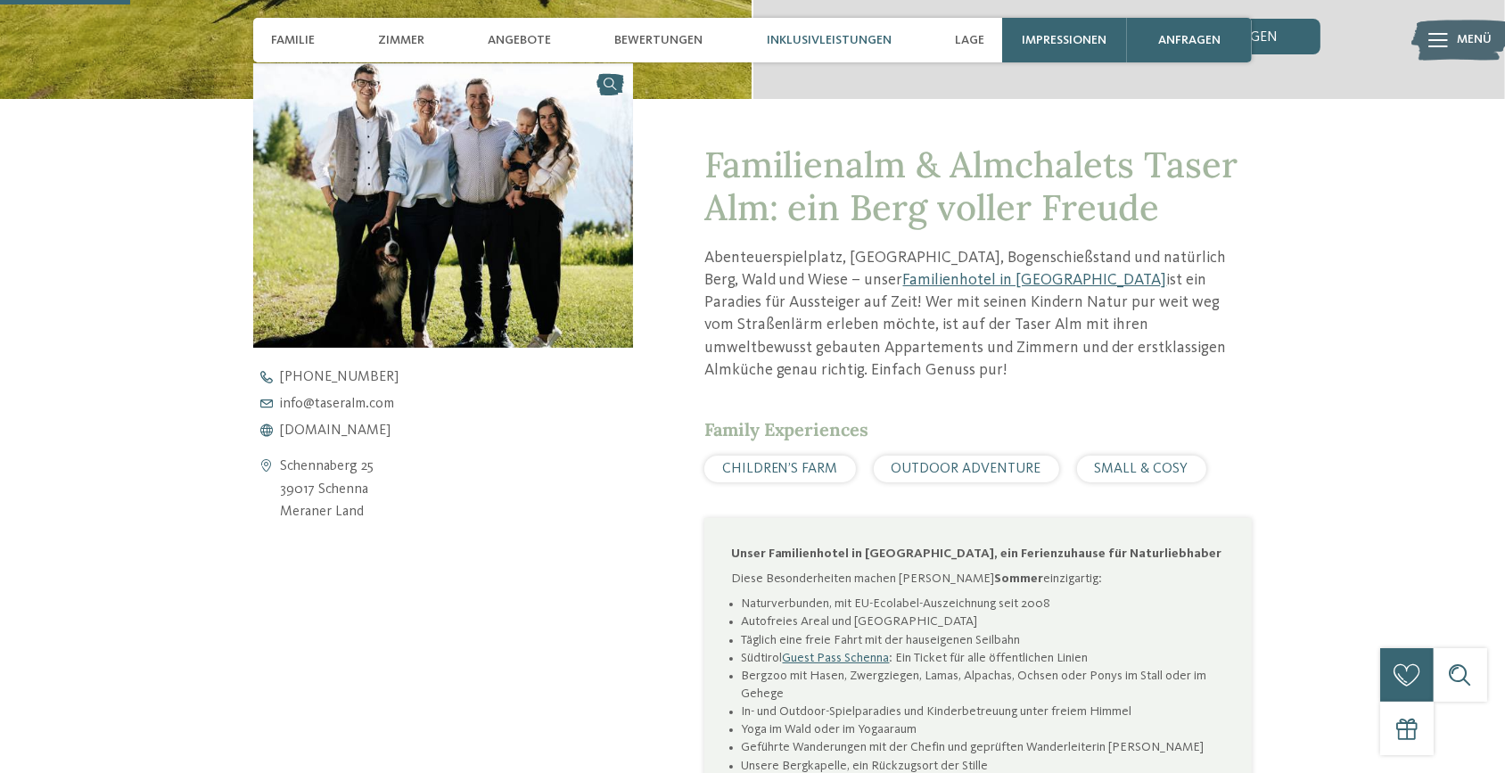
click at [772, 37] on span "Inklusivleistungen" at bounding box center [829, 40] width 125 height 15
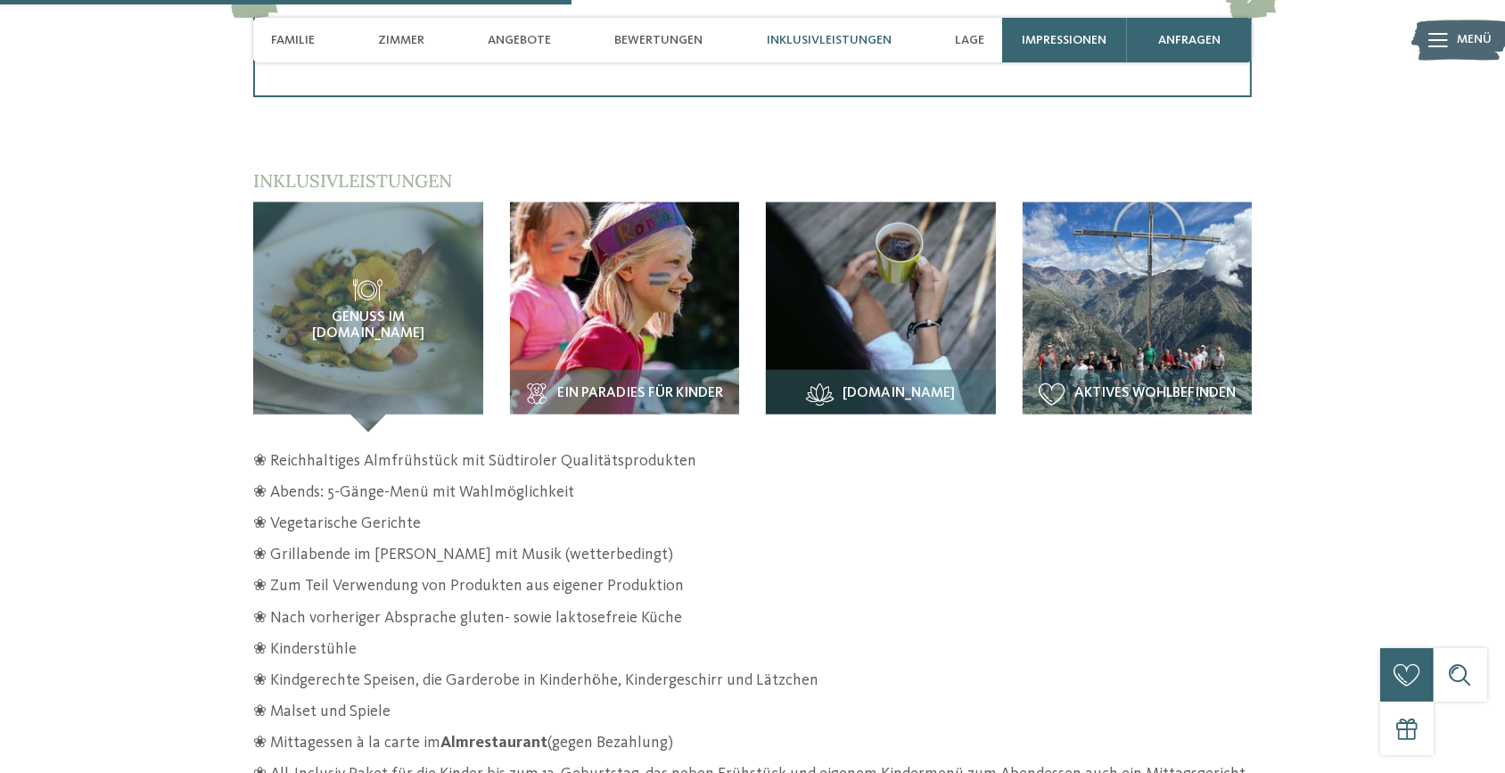
scroll to position [2635, 0]
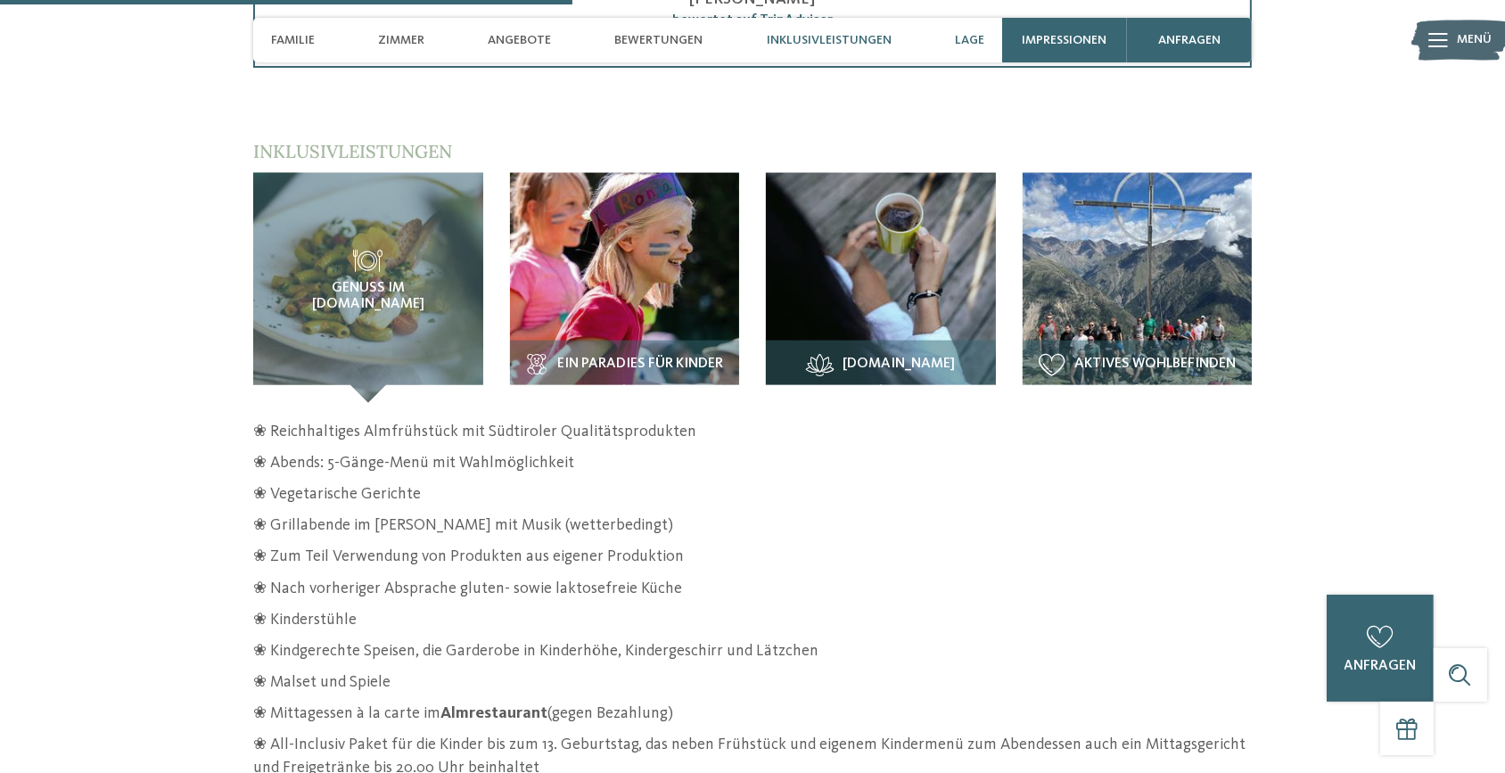
click at [960, 35] on span "Lage" at bounding box center [969, 40] width 29 height 15
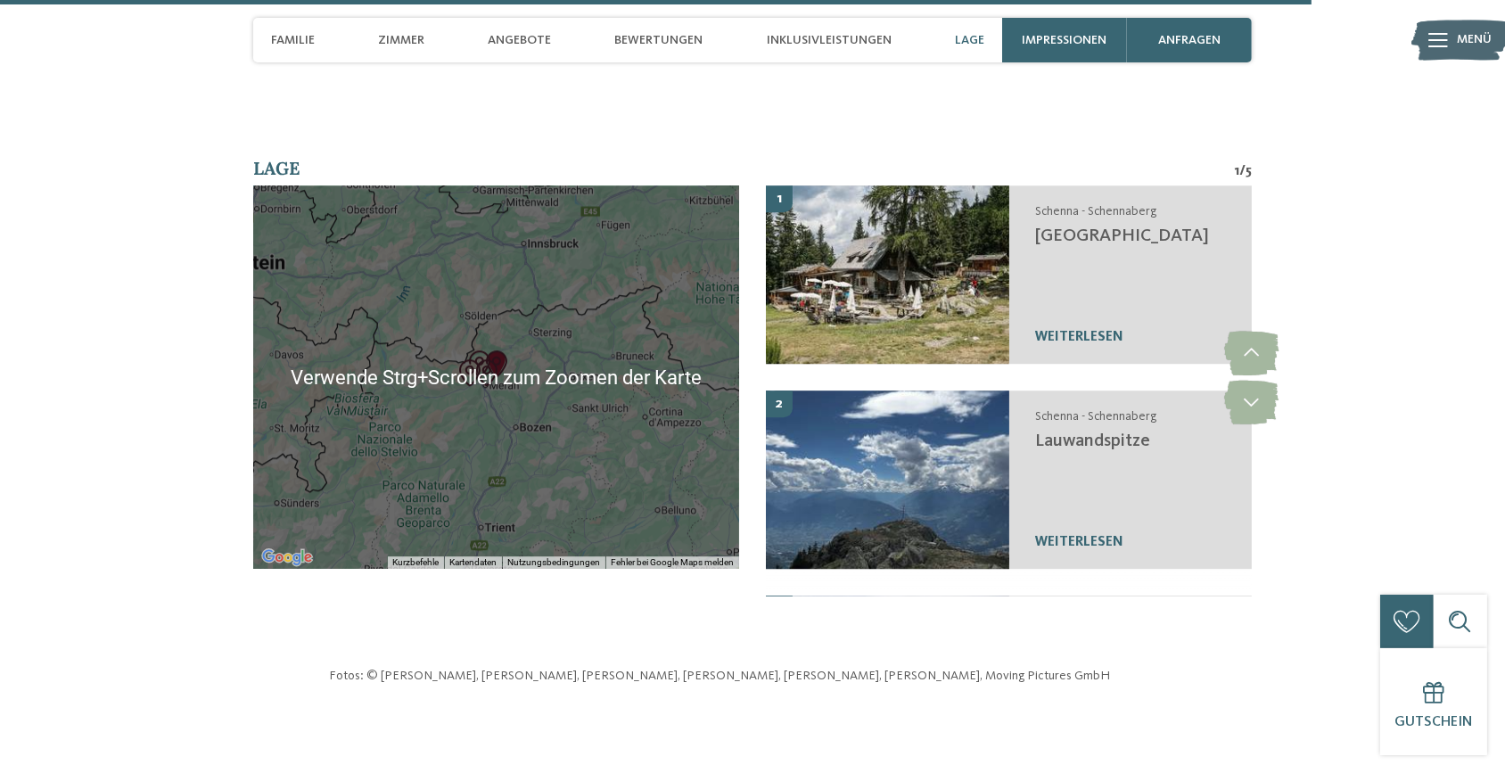
scroll to position [6115, 0]
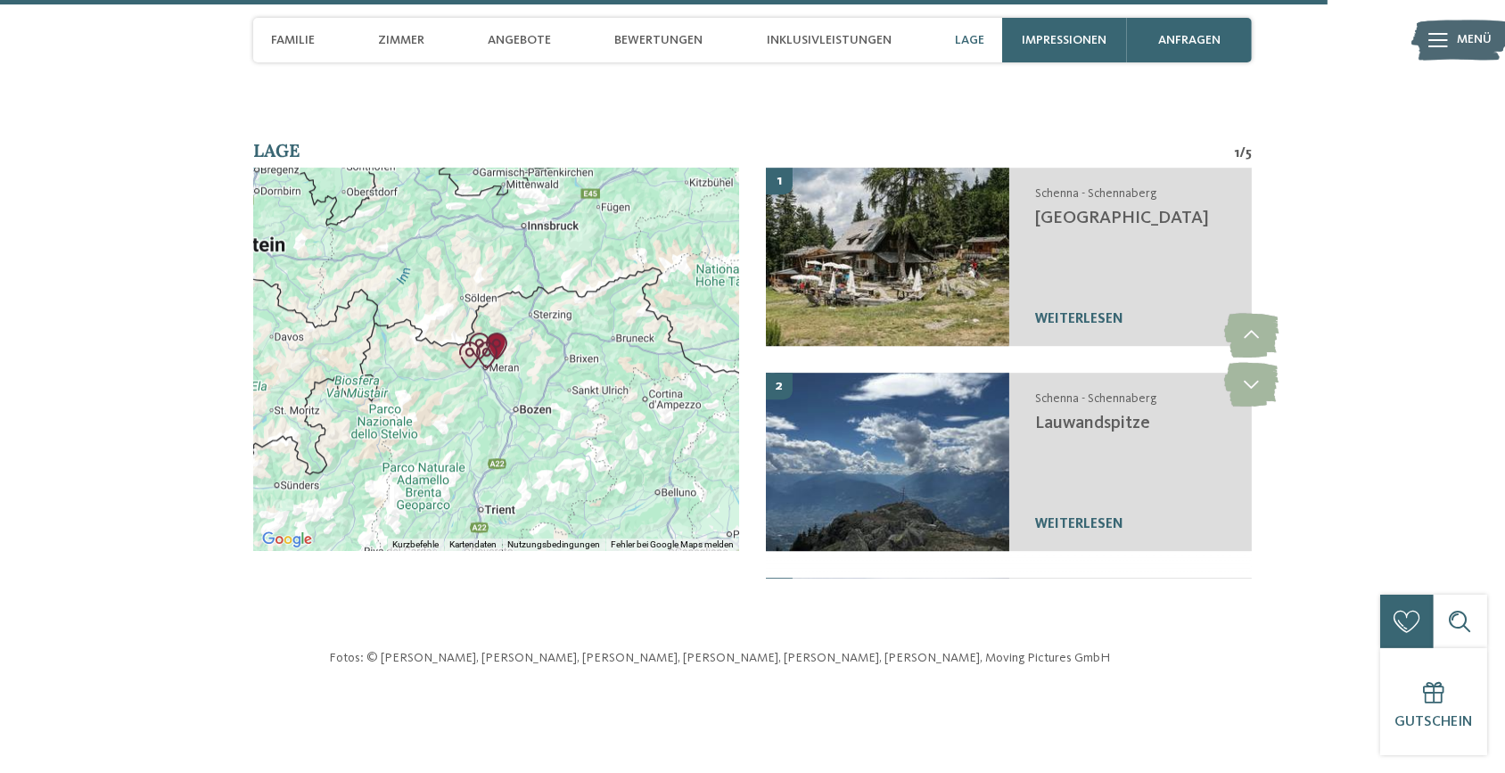
click at [532, 427] on div at bounding box center [496, 359] width 486 height 383
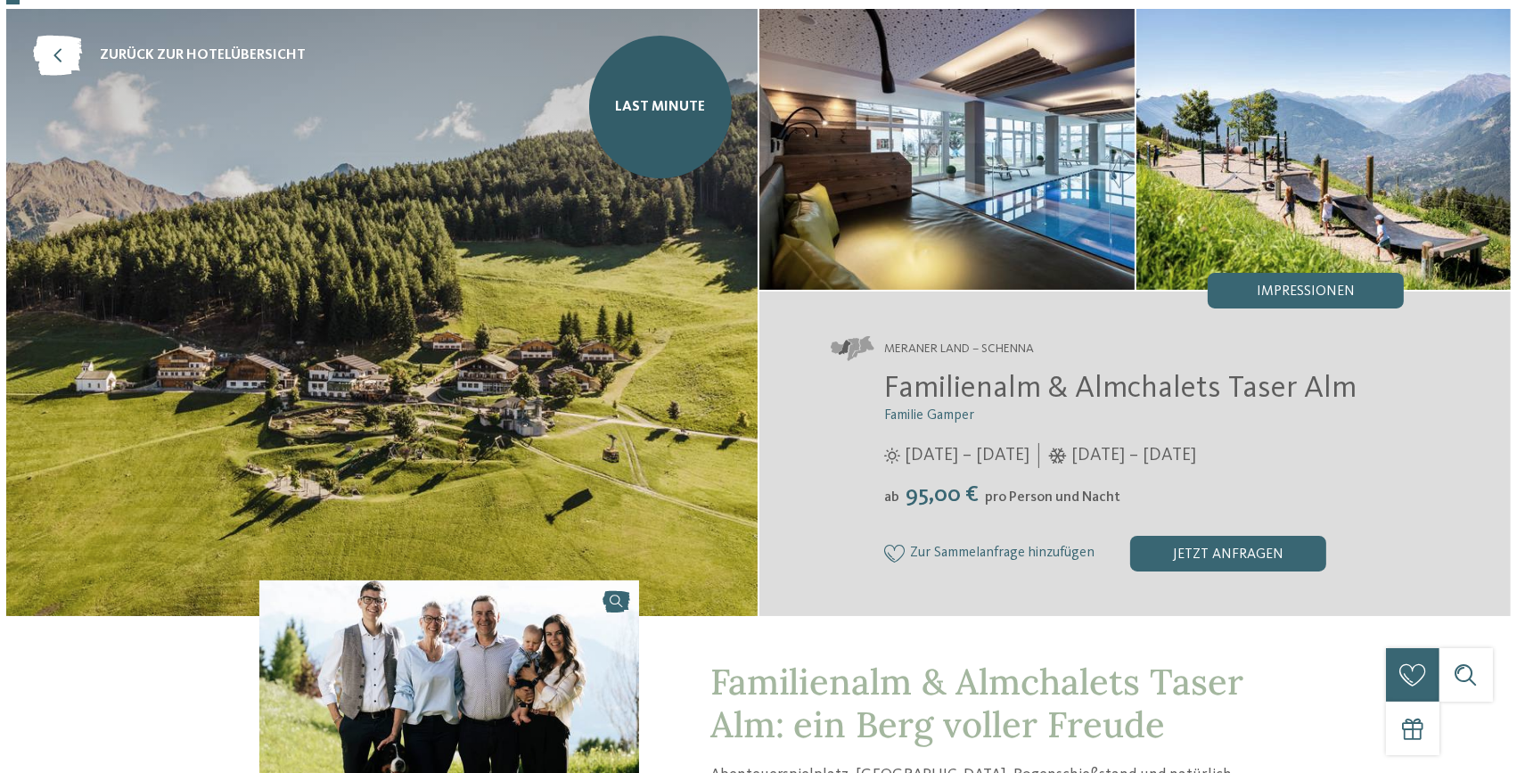
scroll to position [0, 0]
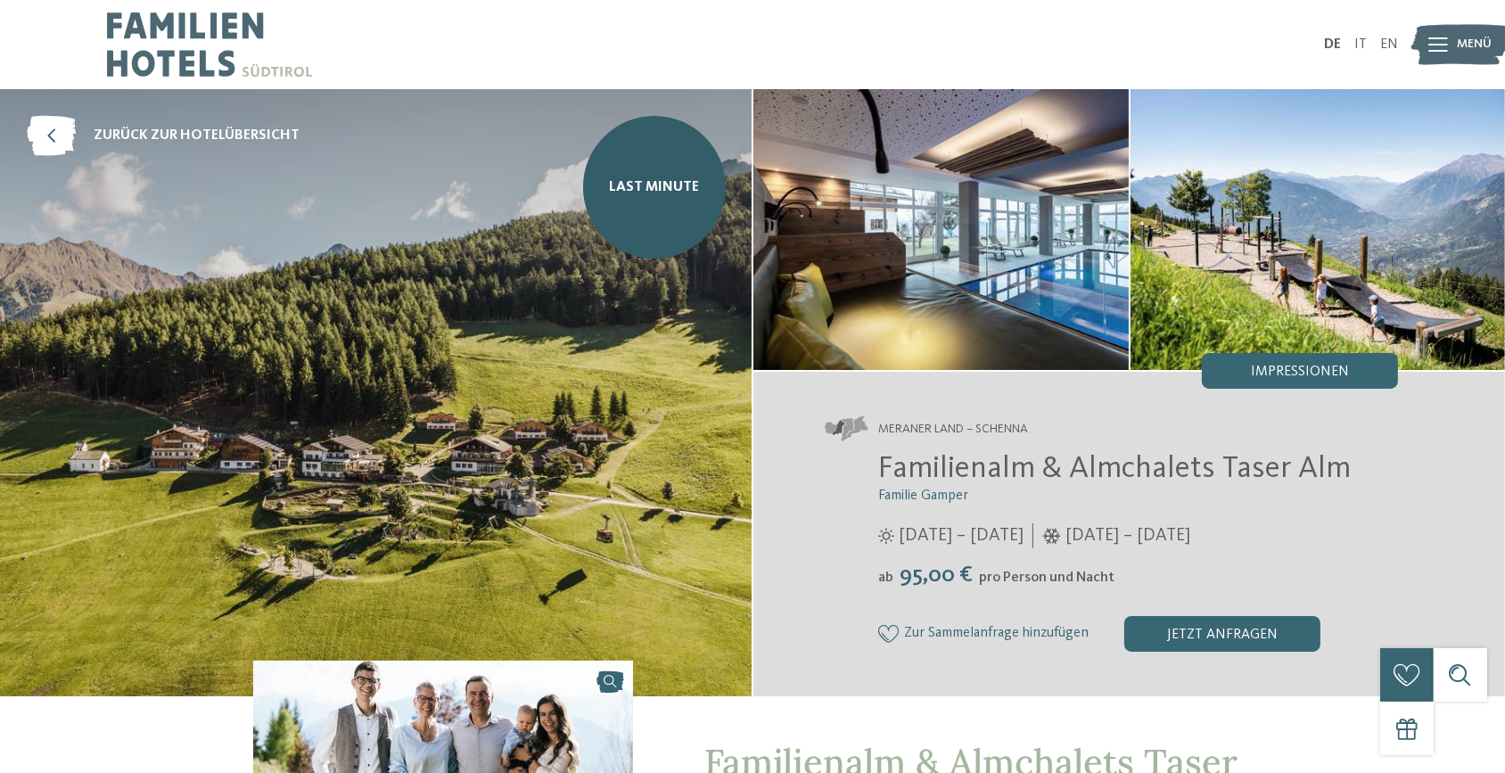
click at [1470, 36] on span "Menü" at bounding box center [1474, 45] width 35 height 18
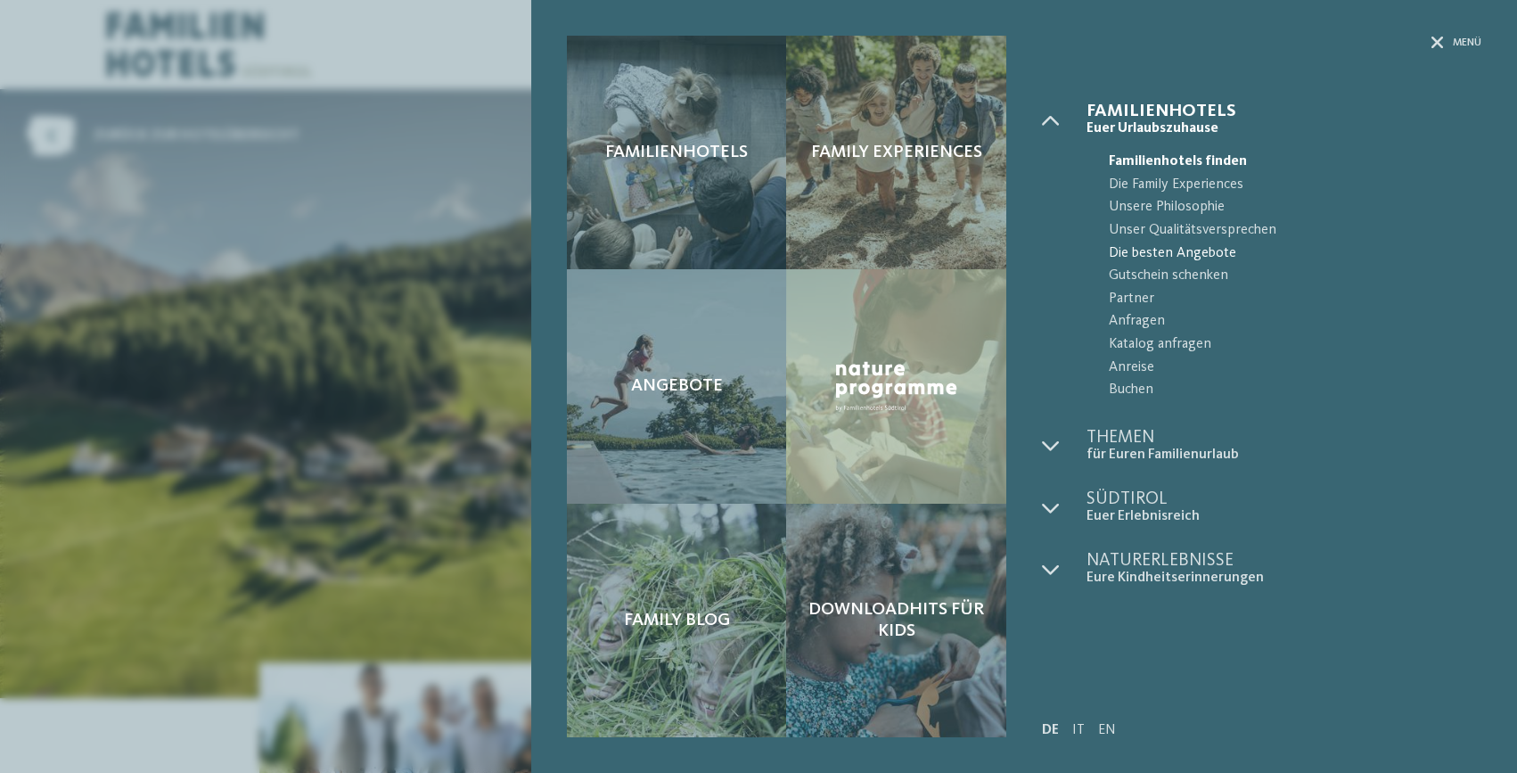
click at [1189, 249] on span "Die besten Angebote" at bounding box center [1295, 253] width 373 height 23
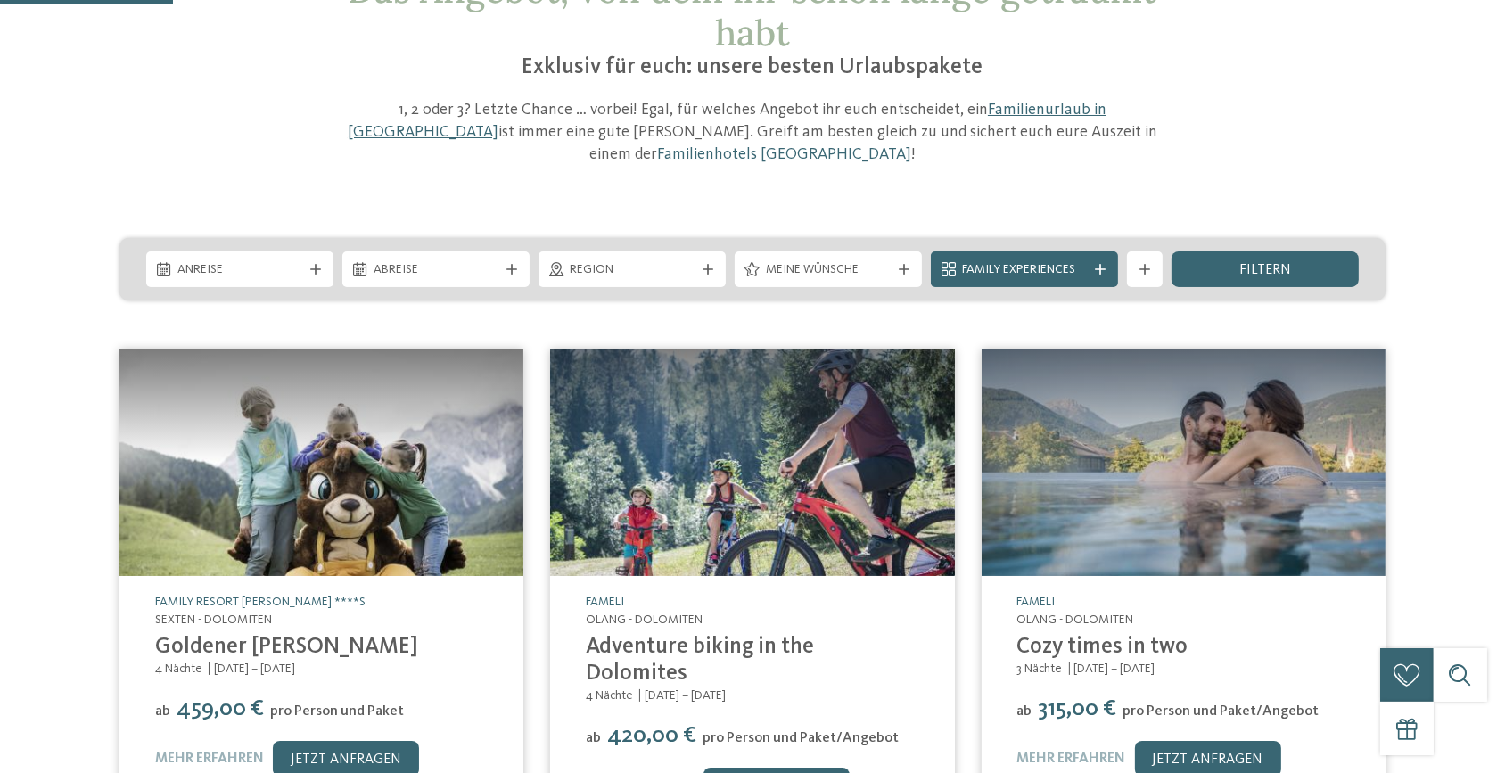
scroll to position [242, 0]
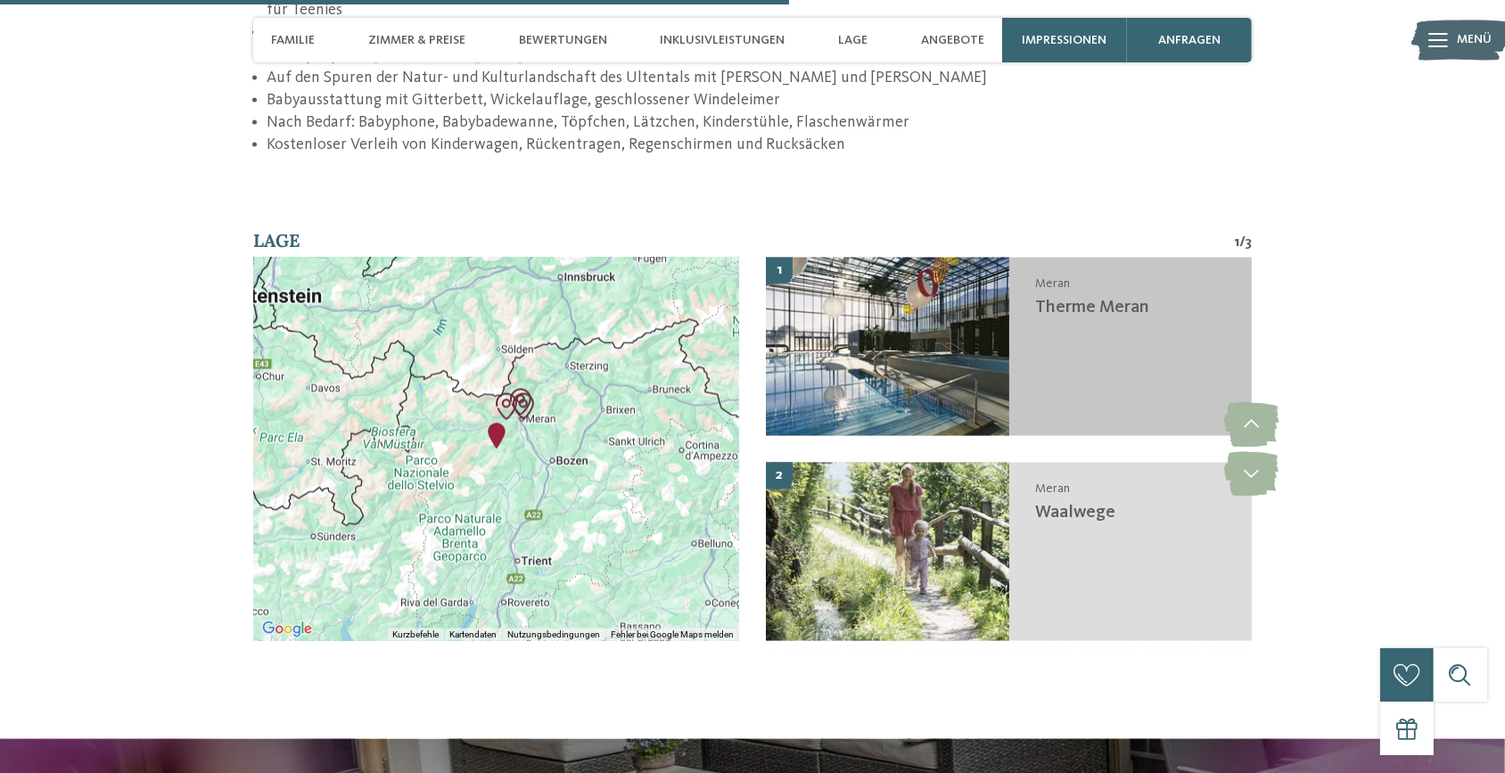
scroll to position [3241, 0]
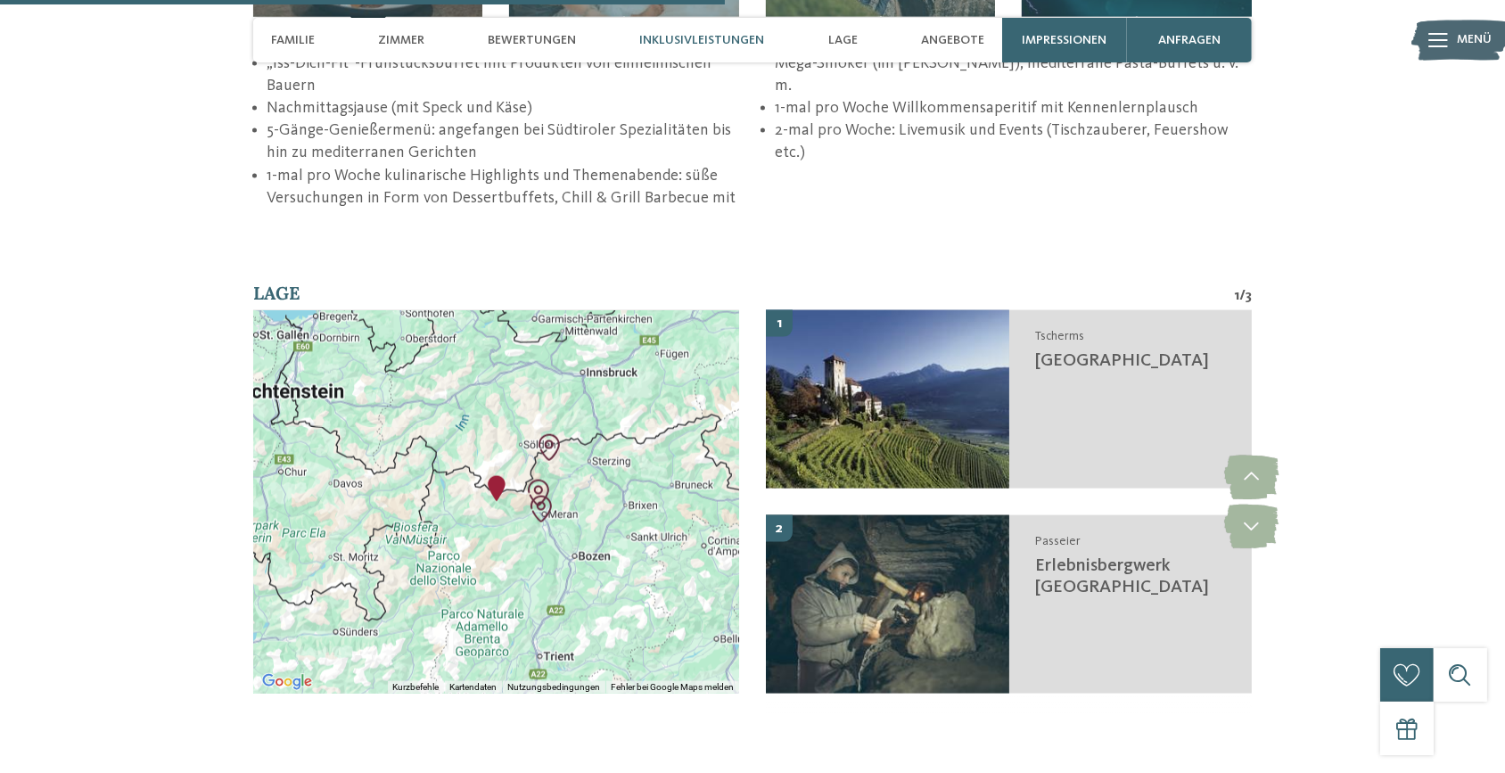
scroll to position [3160, 0]
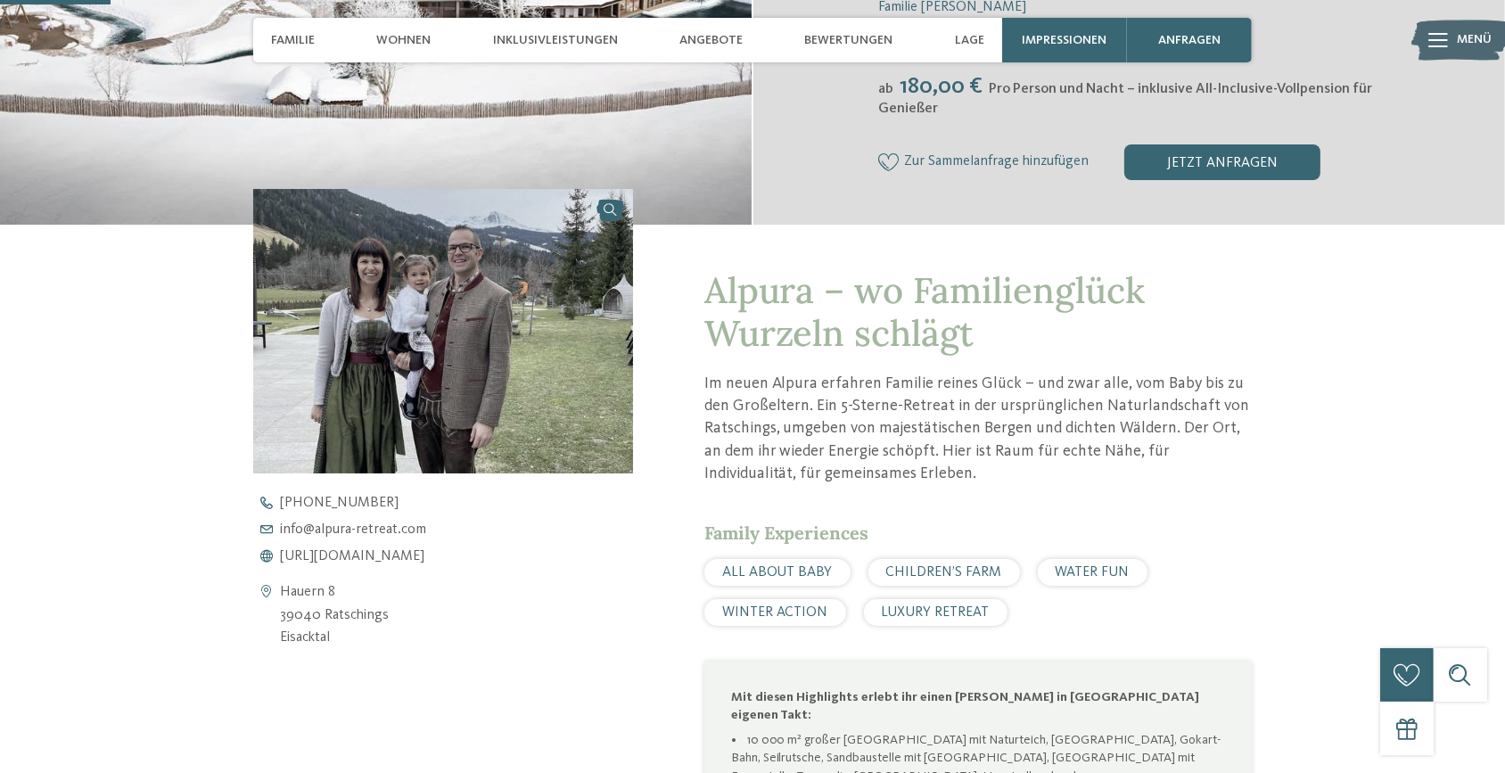
scroll to position [486, 0]
